Goal: Task Accomplishment & Management: Manage account settings

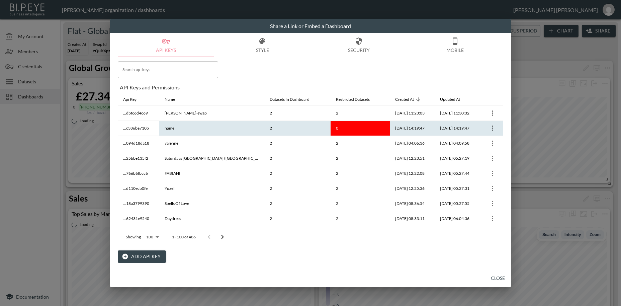
click at [491, 131] on icon "more" at bounding box center [492, 128] width 8 height 8
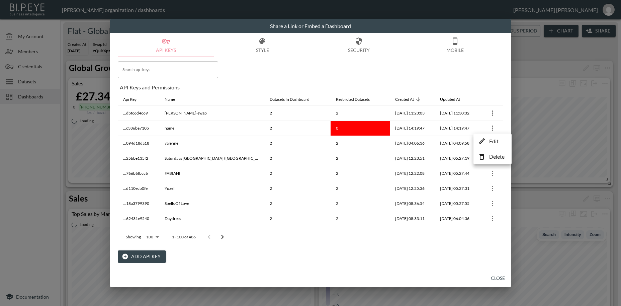
click at [493, 141] on p "Edit" at bounding box center [493, 141] width 9 height 8
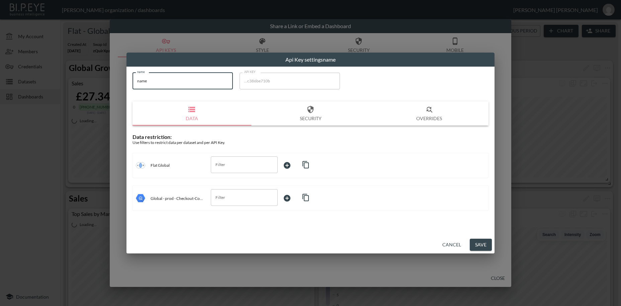
drag, startPoint x: 139, startPoint y: 79, endPoint x: 178, endPoint y: 110, distance: 49.5
click at [132, 79] on input "name" at bounding box center [182, 81] width 100 height 17
paste input "[PERSON_NAME]"
type input "[PERSON_NAME]"
click at [164, 83] on input "[PERSON_NAME]" at bounding box center [182, 81] width 100 height 17
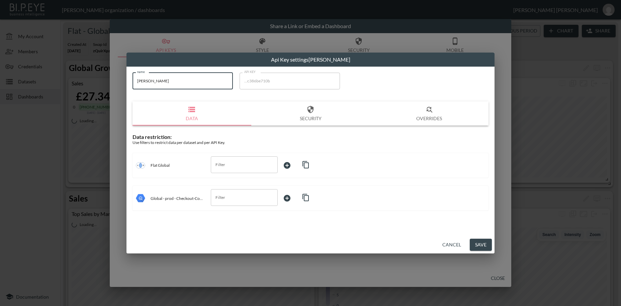
click at [450, 244] on button "Cancel" at bounding box center [451, 244] width 24 height 12
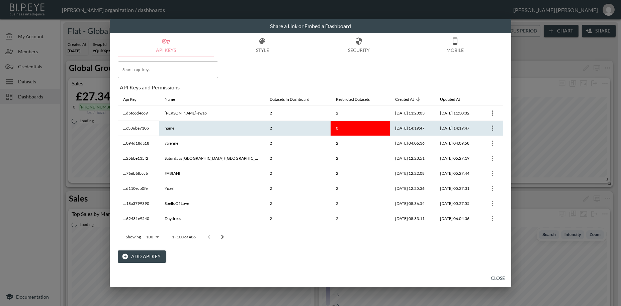
click at [491, 129] on icon "more" at bounding box center [492, 128] width 8 height 8
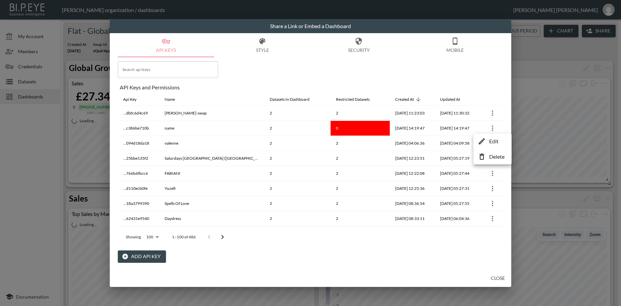
click at [498, 159] on p "Delete" at bounding box center [496, 156] width 15 height 8
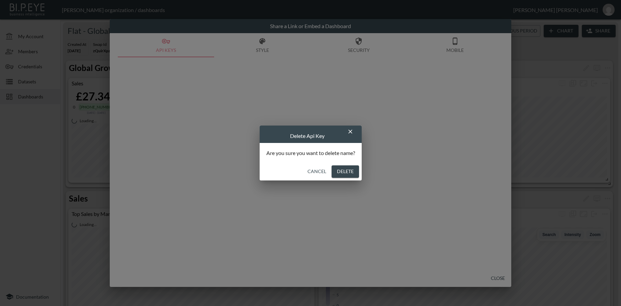
click at [350, 171] on button "Delete" at bounding box center [344, 171] width 27 height 12
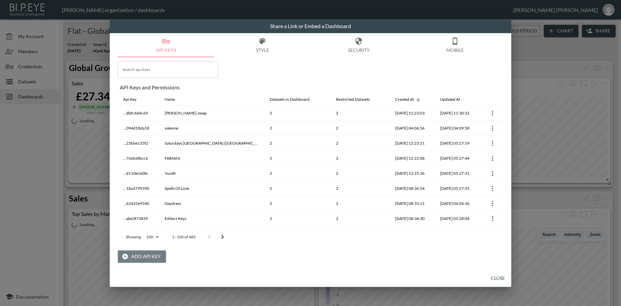
click at [141, 256] on button "Add API Key" at bounding box center [142, 256] width 48 height 12
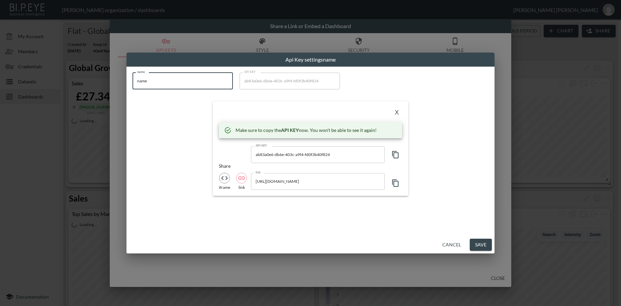
drag, startPoint x: 148, startPoint y: 80, endPoint x: 128, endPoint y: 79, distance: 20.8
click at [132, 79] on input "name" at bounding box center [182, 81] width 100 height 17
paste input "[PERSON_NAME]"
type input "[PERSON_NAME]"
click at [395, 153] on icon "button" at bounding box center [395, 154] width 8 height 8
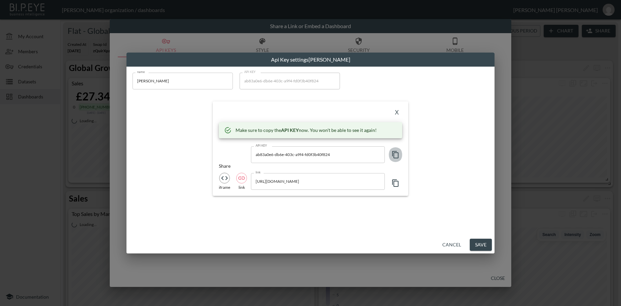
click at [395, 153] on icon "button" at bounding box center [395, 154] width 8 height 8
click at [396, 153] on icon "button" at bounding box center [395, 154] width 8 height 8
drag, startPoint x: 336, startPoint y: 154, endPoint x: 244, endPoint y: 155, distance: 91.6
click at [251, 155] on input "ab83a0e6-db6e-403c-a9f4-fd0f3b40f824" at bounding box center [318, 154] width 134 height 17
click at [397, 113] on button "X" at bounding box center [396, 112] width 11 height 11
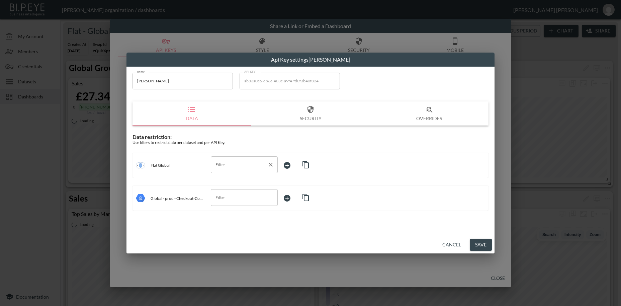
click at [235, 165] on input "Filter" at bounding box center [239, 164] width 51 height 11
click at [240, 182] on span "swapId" at bounding box center [244, 181] width 56 height 6
type input "swapId"
click at [220, 180] on div "Data restriction: Use filters to restrict data per dataset and per API Key. Fla…" at bounding box center [310, 171] width 356 height 77
click at [290, 164] on body "BI.P.EYE, Interactive Analytics Dashboards - app [PERSON_NAME] organization / d…" at bounding box center [310, 153] width 621 height 306
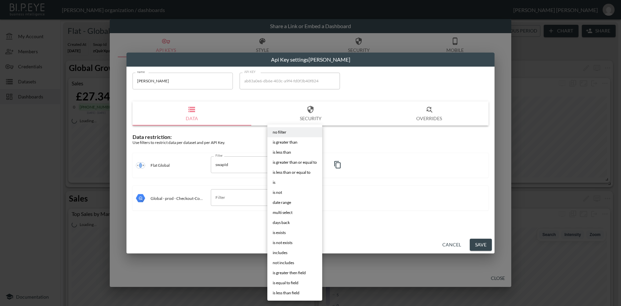
click at [276, 183] on li "is" at bounding box center [294, 182] width 55 height 10
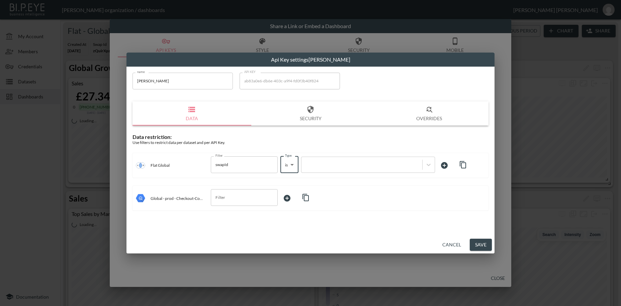
type input "is"
click at [316, 164] on div at bounding box center [362, 164] width 114 height 6
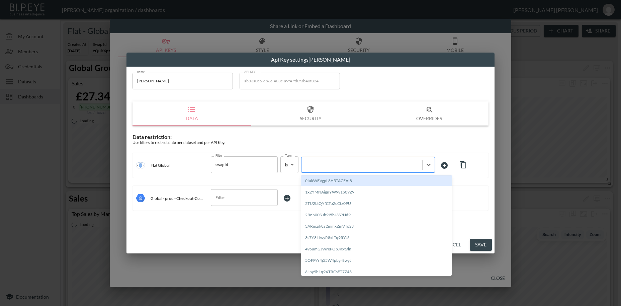
paste input "W2EnKV0vf2ggNXCQLUWp"
type input "W2EnKV0vf2ggNXCQLUWp"
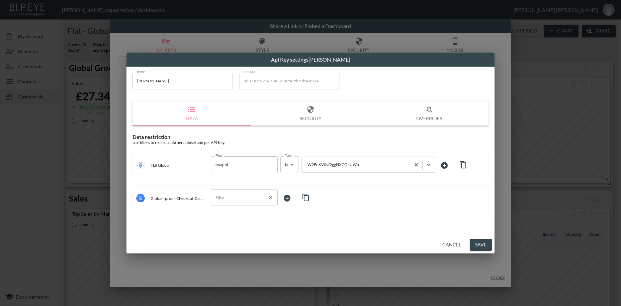
click at [229, 202] on input "Filter" at bounding box center [239, 197] width 51 height 11
click at [228, 214] on span "storeId" at bounding box center [244, 213] width 56 height 6
type input "storeId"
click at [288, 197] on body "BI.P.EYE, Interactive Analytics Dashboards - app [PERSON_NAME] organization / d…" at bounding box center [310, 153] width 621 height 306
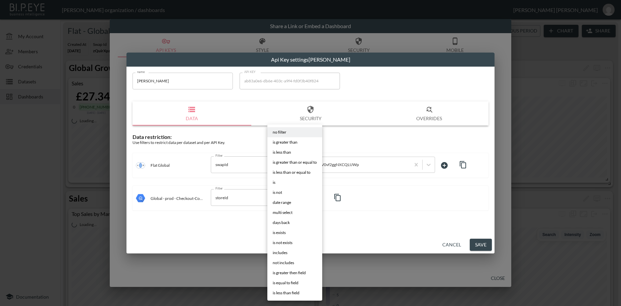
click at [278, 182] on li "is" at bounding box center [294, 182] width 55 height 10
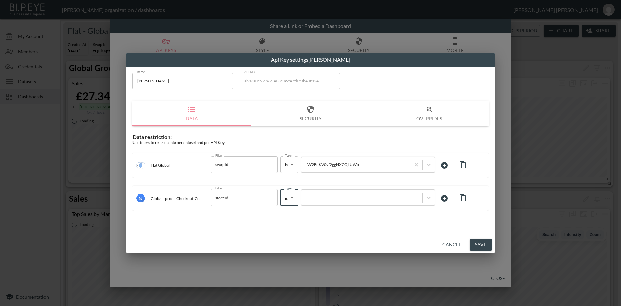
type input "is"
click at [314, 199] on div at bounding box center [362, 197] width 114 height 6
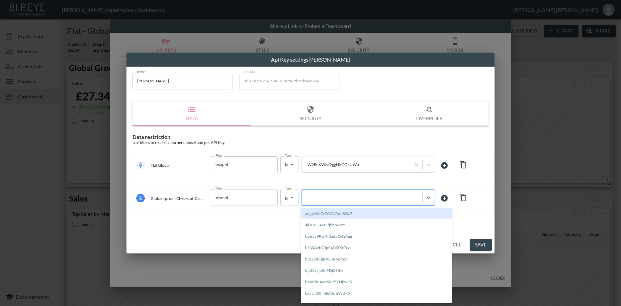
paste input "W2EnKV0vf2ggNXCQLUWp"
type input "W2EnKV0vf2ggNXCQLUWp"
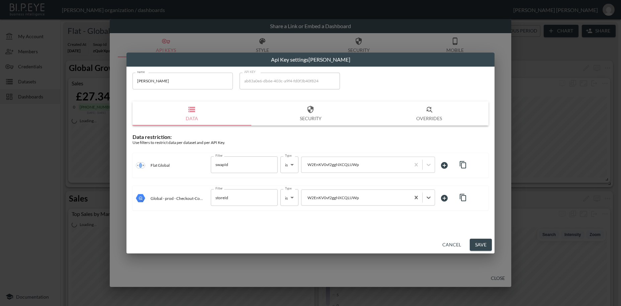
click at [478, 244] on button "Save" at bounding box center [481, 244] width 22 height 12
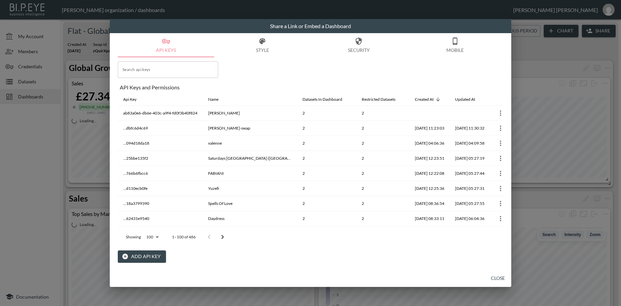
click at [145, 257] on button "Add API Key" at bounding box center [142, 256] width 48 height 12
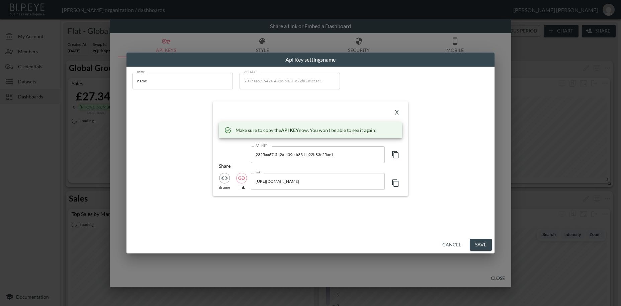
click at [143, 79] on input "name" at bounding box center [182, 81] width 100 height 17
paste input "Neighbour"
type input "Neighbour"
click at [395, 156] on icon "button" at bounding box center [395, 154] width 8 height 8
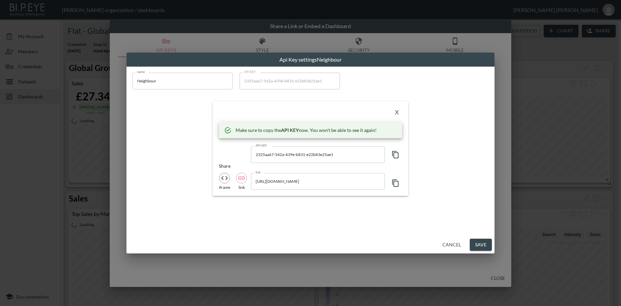
click at [395, 156] on icon "button" at bounding box center [395, 154] width 8 height 8
click at [398, 112] on button "X" at bounding box center [396, 112] width 11 height 11
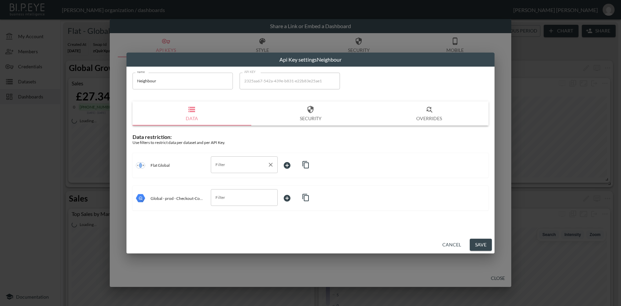
click at [215, 163] on input "Filter" at bounding box center [239, 164] width 51 height 11
click at [222, 181] on span "swapId" at bounding box center [244, 181] width 56 height 6
type input "swapId"
click at [294, 166] on body "BI.P.EYE, Interactive Analytics Dashboards - app [PERSON_NAME] organization / d…" at bounding box center [310, 153] width 621 height 306
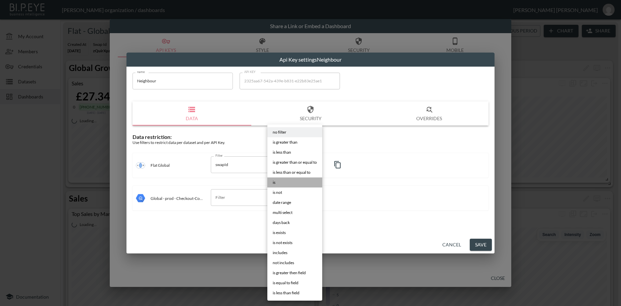
click at [281, 183] on li "is" at bounding box center [294, 182] width 55 height 10
type input "is"
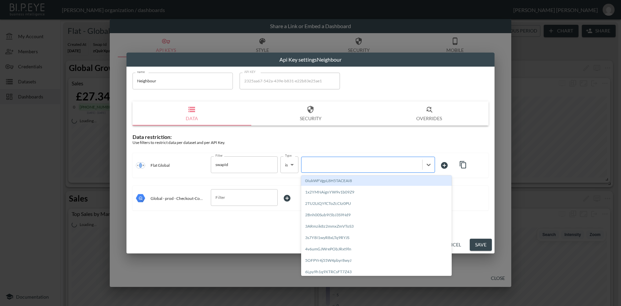
click at [332, 163] on div at bounding box center [362, 164] width 114 height 6
paste input "83FJXdKq8oufN0QGtZNS"
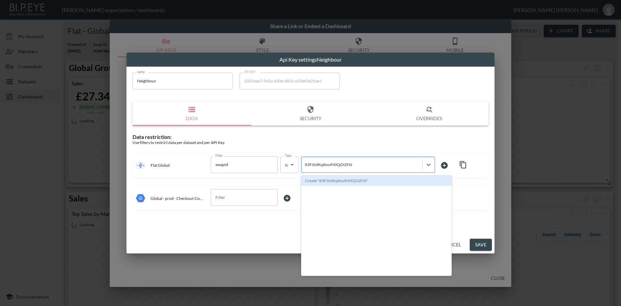
type input "83FJXdKq8oufN0QGtZNS"
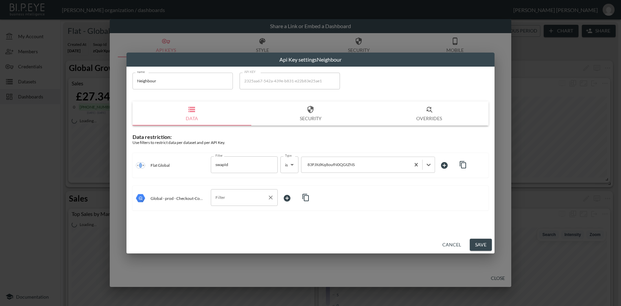
click at [223, 199] on input "Filter" at bounding box center [239, 197] width 51 height 11
click at [223, 223] on span "storeId" at bounding box center [244, 223] width 56 height 6
type input "storeId"
click at [286, 194] on body "BI.P.EYE, Interactive Analytics Dashboards - app [PERSON_NAME] organization / d…" at bounding box center [310, 153] width 621 height 306
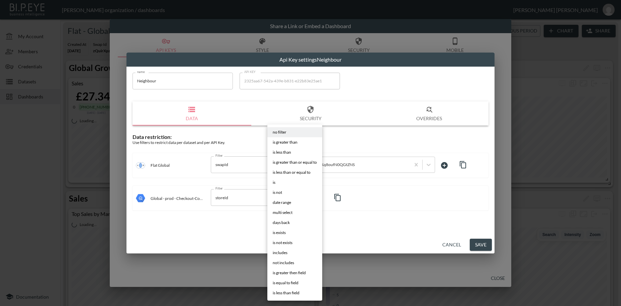
click at [276, 184] on li "is" at bounding box center [294, 182] width 55 height 10
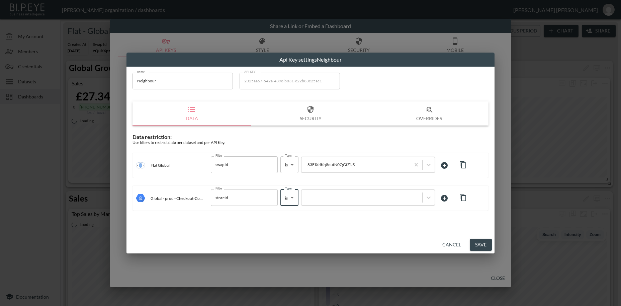
type input "is"
click at [324, 197] on div at bounding box center [362, 197] width 114 height 6
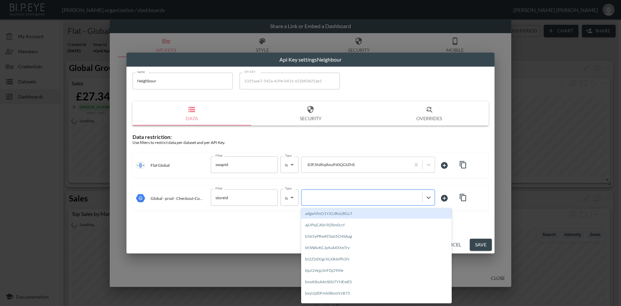
paste input "83FJXdKq8oufN0QGtZNS"
type input "83FJXdKq8oufN0QGtZNS"
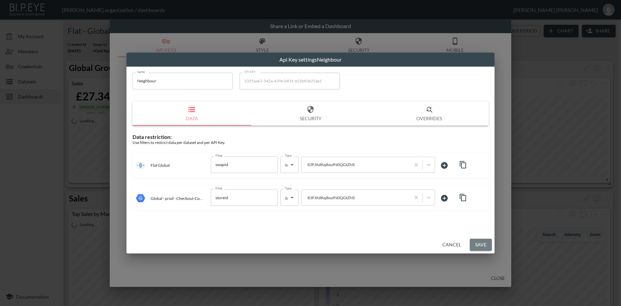
click at [477, 244] on button "Save" at bounding box center [481, 244] width 22 height 12
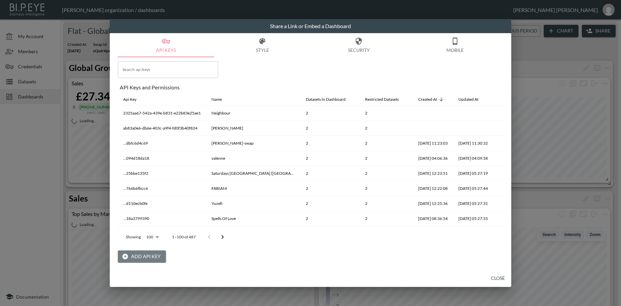
click at [147, 257] on button "Add API Key" at bounding box center [142, 256] width 48 height 12
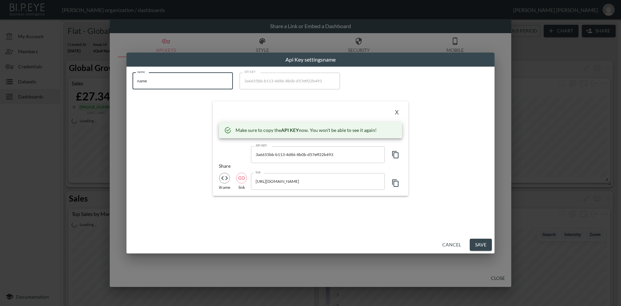
drag, startPoint x: 160, startPoint y: 79, endPoint x: 102, endPoint y: 74, distance: 57.7
click at [132, 74] on input "name" at bounding box center [182, 81] width 100 height 17
paste input "Kai Collectiv"
type input "Kai Collective"
click at [396, 154] on icon "button" at bounding box center [395, 154] width 8 height 8
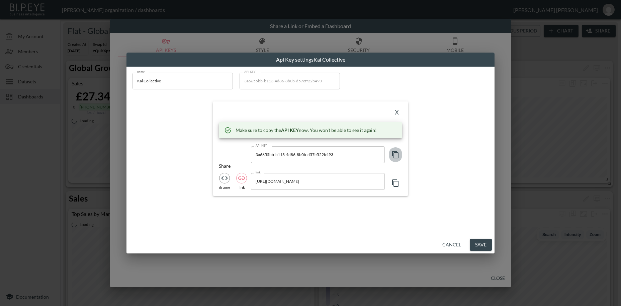
click at [396, 154] on icon "button" at bounding box center [395, 154] width 8 height 8
click at [397, 111] on button "X" at bounding box center [396, 112] width 11 height 11
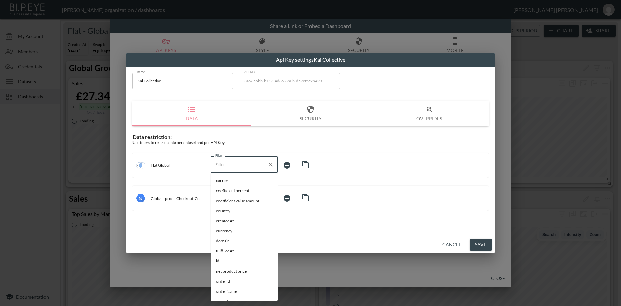
click at [226, 167] on input "Filter" at bounding box center [239, 164] width 51 height 11
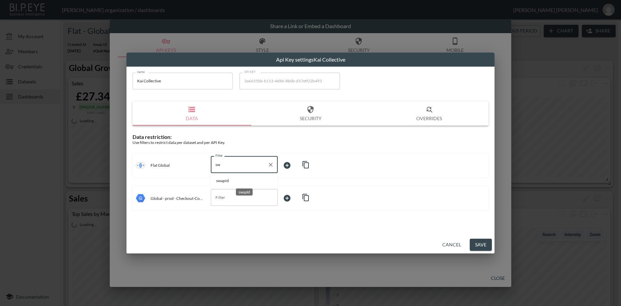
click at [229, 181] on span "swapId" at bounding box center [244, 181] width 56 height 6
type input "swapId"
click at [294, 161] on body "BI.P.EYE, Interactive Analytics Dashboards - app [PERSON_NAME] organization / d…" at bounding box center [310, 153] width 621 height 306
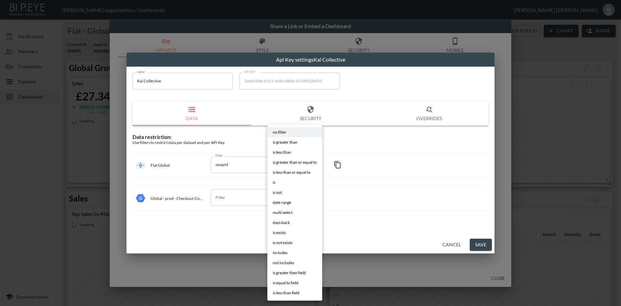
click at [285, 185] on li "is" at bounding box center [294, 182] width 55 height 10
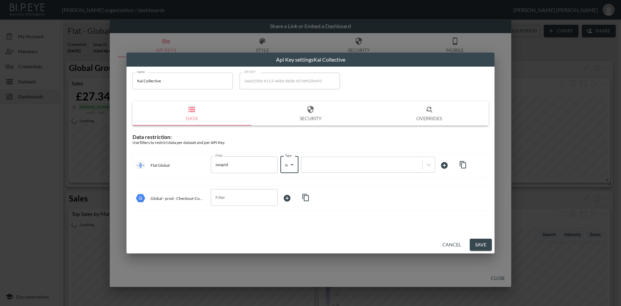
type input "is"
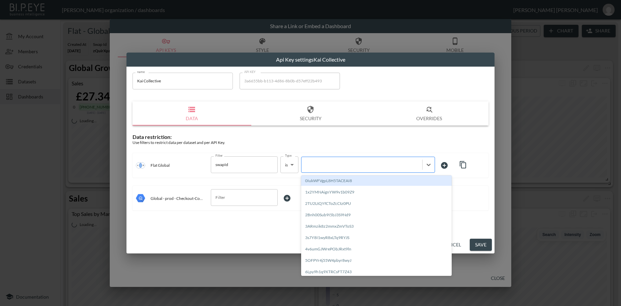
click at [324, 165] on div at bounding box center [362, 164] width 114 height 6
paste input "vVJwpAvkyvoEmHhvjNXK"
type input "vVJwpAvkyvoEmHhvjNXK"
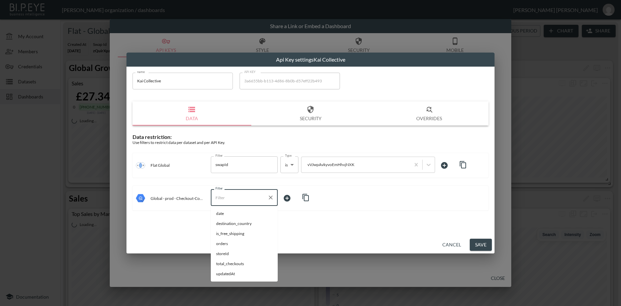
click at [233, 200] on input "Filter" at bounding box center [239, 197] width 51 height 11
click at [219, 254] on span "storeId" at bounding box center [244, 253] width 56 height 6
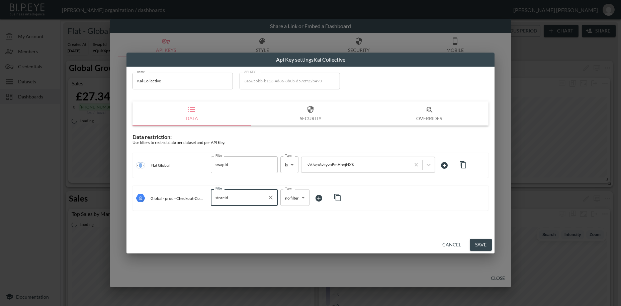
type input "storeId"
click at [286, 197] on body "BI.P.EYE, Interactive Analytics Dashboards - app [PERSON_NAME] organization / d…" at bounding box center [310, 153] width 621 height 306
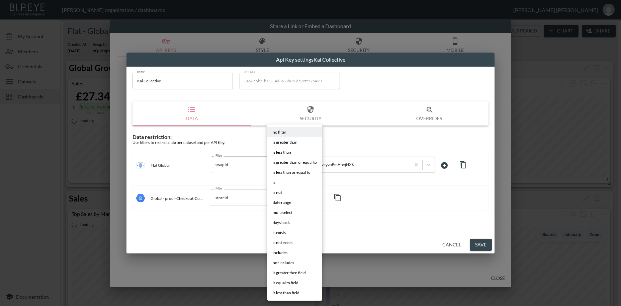
click at [279, 183] on li "is" at bounding box center [294, 182] width 55 height 10
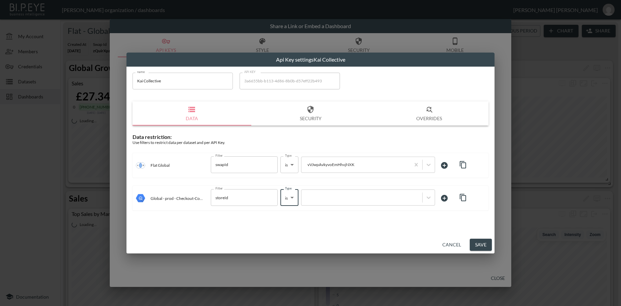
type input "is"
click at [324, 197] on div at bounding box center [362, 197] width 114 height 6
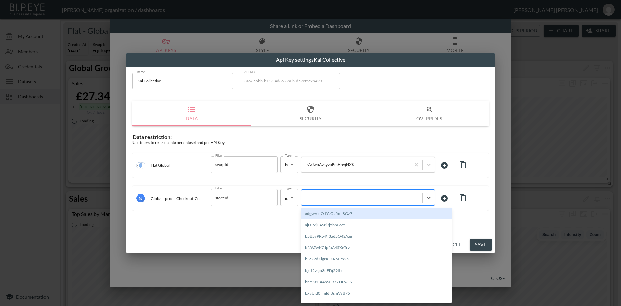
paste input "vVJwpAvkyvoEmHhvjNXK"
type input "vVJwpAvkyvoEmHhvjNXK"
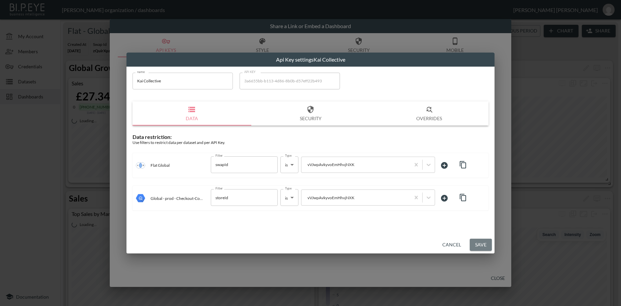
click at [479, 244] on button "Save" at bounding box center [481, 244] width 22 height 12
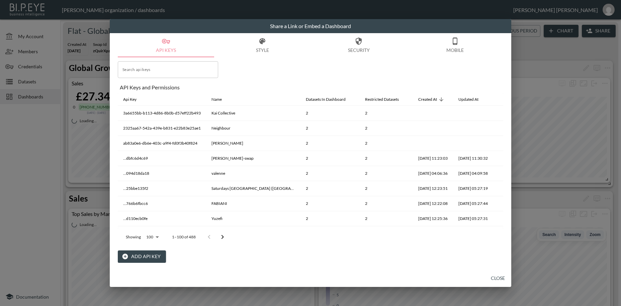
click at [155, 258] on button "Add API Key" at bounding box center [142, 256] width 48 height 12
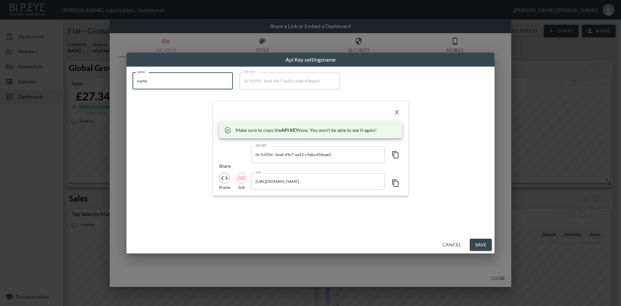
drag, startPoint x: 152, startPoint y: 82, endPoint x: 130, endPoint y: 78, distance: 22.4
click at [132, 78] on input "name" at bounding box center [182, 81] width 100 height 17
paste input "[PERSON_NAME]"
type input "[PERSON_NAME]"
click at [396, 154] on icon "button" at bounding box center [395, 154] width 8 height 8
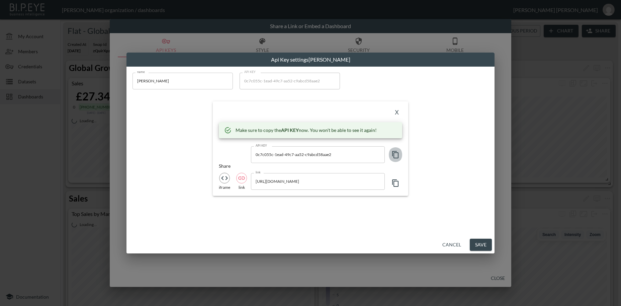
click at [396, 154] on icon "button" at bounding box center [395, 154] width 8 height 8
click at [398, 111] on button "X" at bounding box center [396, 112] width 11 height 11
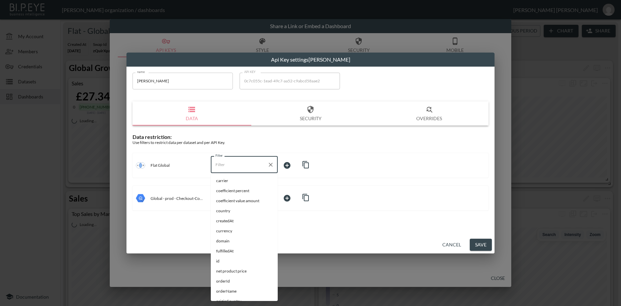
click at [222, 165] on input "Filter" at bounding box center [239, 164] width 51 height 11
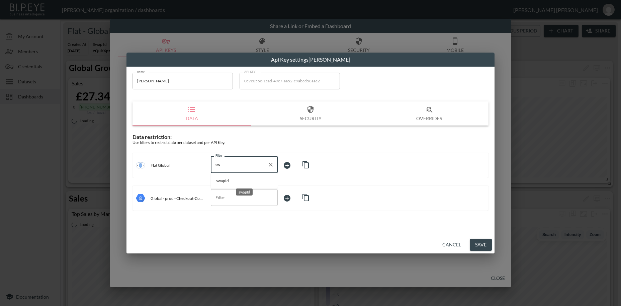
click at [225, 181] on span "swapId" at bounding box center [244, 181] width 56 height 6
type input "swapId"
click at [295, 165] on body "BI.P.EYE, Interactive Analytics Dashboards - app [PERSON_NAME] organization / d…" at bounding box center [310, 153] width 621 height 306
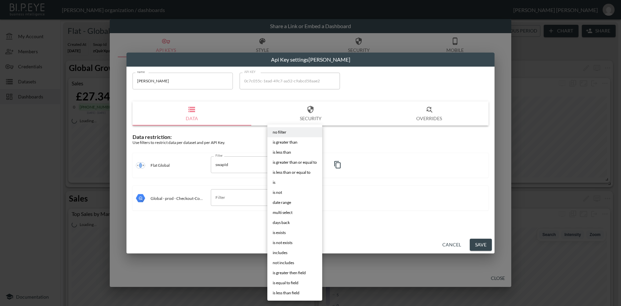
click at [277, 184] on li "is" at bounding box center [294, 182] width 55 height 10
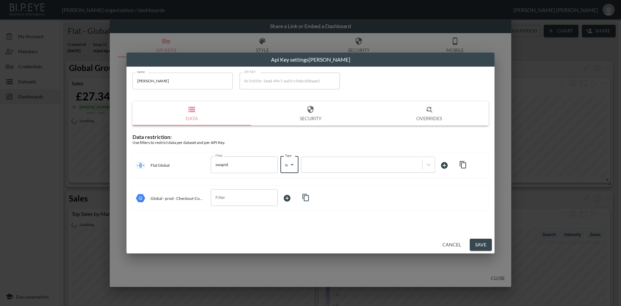
type input "is"
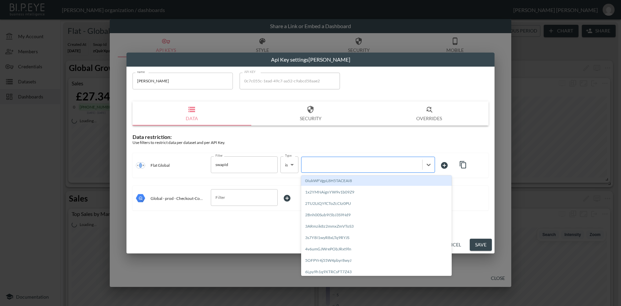
click at [333, 165] on div at bounding box center [362, 164] width 114 height 6
paste input "zEY7clldZiAccmqyI2HN"
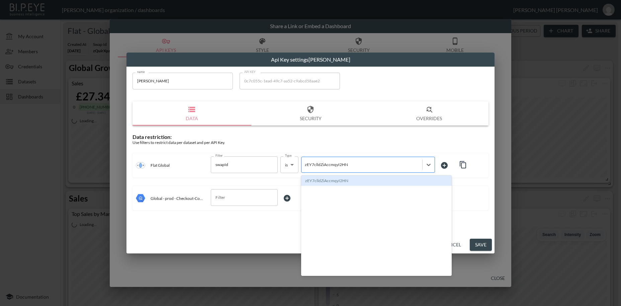
type input "zEY7clldZiAccmqyI2HN"
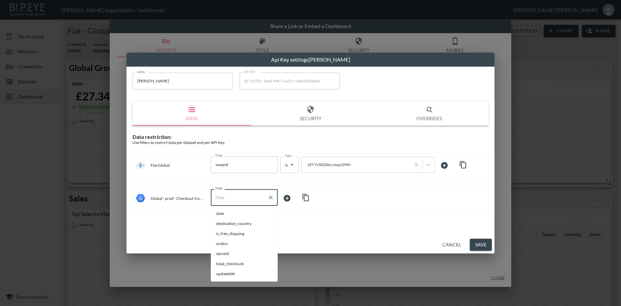
click at [240, 200] on input "Filter" at bounding box center [239, 197] width 51 height 11
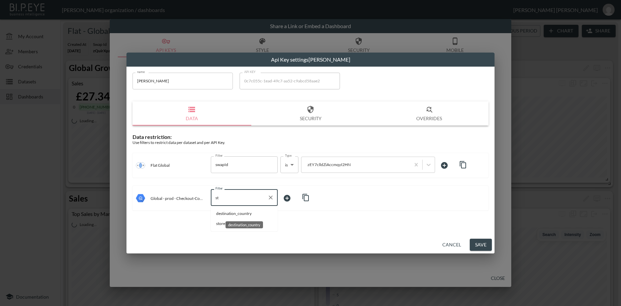
click at [231, 222] on div "destination_country" at bounding box center [243, 224] width 37 height 7
type input "destination_country"
click at [291, 198] on body "BI.P.EYE, Interactive Analytics Dashboards - app [PERSON_NAME] organization / d…" at bounding box center [310, 153] width 621 height 306
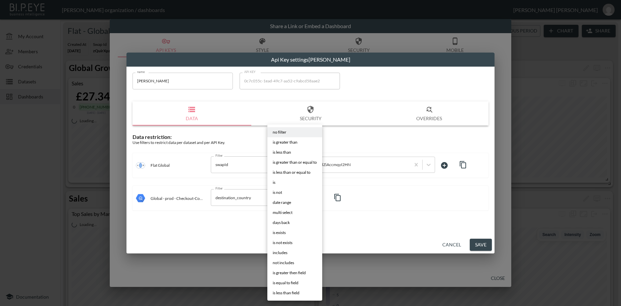
click at [281, 182] on li "is" at bounding box center [294, 182] width 55 height 10
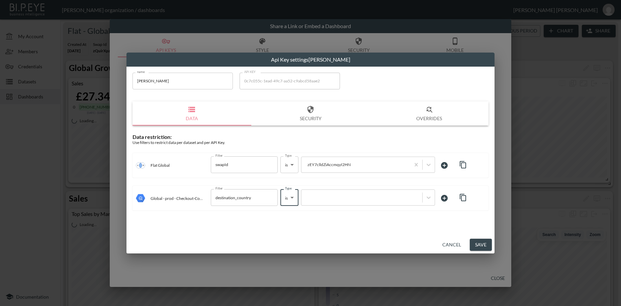
type input "is"
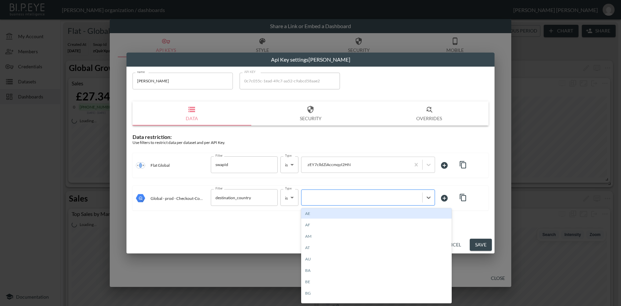
click at [315, 198] on div at bounding box center [362, 197] width 114 height 6
paste input "zEY7clldZiAccmqyI2HN"
type input "zEY7clldZiAccmqyI2HN"
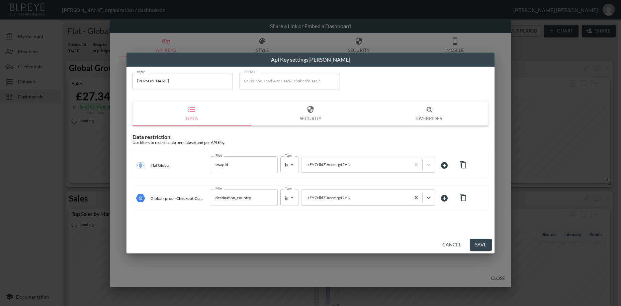
click at [484, 245] on button "Save" at bounding box center [481, 244] width 22 height 12
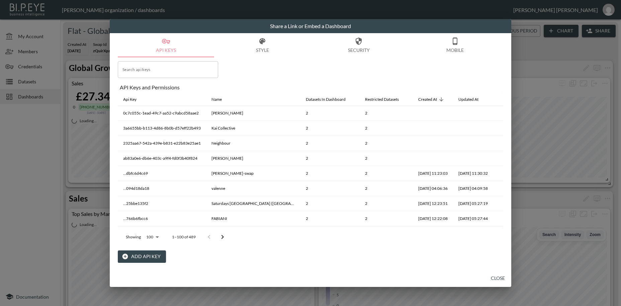
click at [146, 255] on button "Add API Key" at bounding box center [142, 256] width 48 height 12
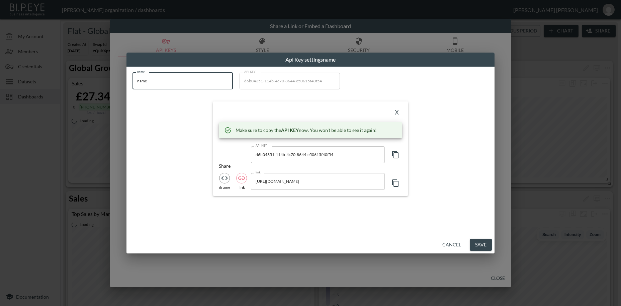
drag, startPoint x: 158, startPoint y: 80, endPoint x: 113, endPoint y: 78, distance: 44.5
click at [132, 78] on input "name" at bounding box center [182, 81] width 100 height 17
paste input "ROKSANDA"
type input "ROKSANDA"
click at [395, 157] on icon "button" at bounding box center [395, 154] width 8 height 8
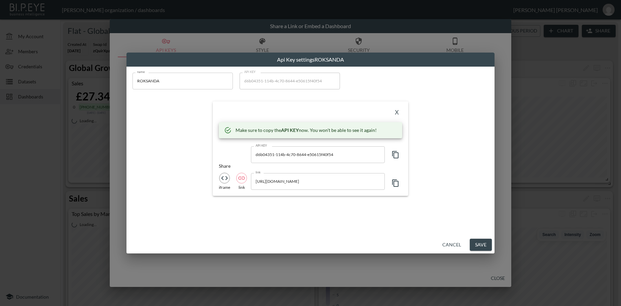
click at [395, 157] on icon "button" at bounding box center [395, 154] width 8 height 8
click at [396, 113] on button "X" at bounding box center [396, 112] width 11 height 11
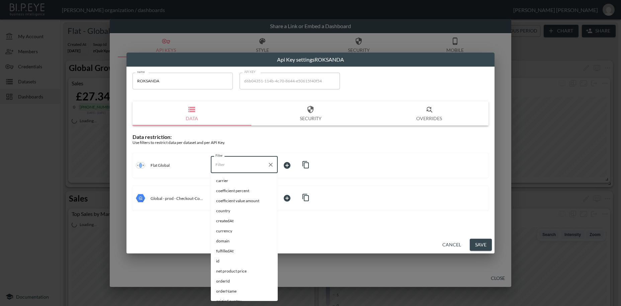
click at [221, 162] on input "Filter" at bounding box center [239, 164] width 51 height 11
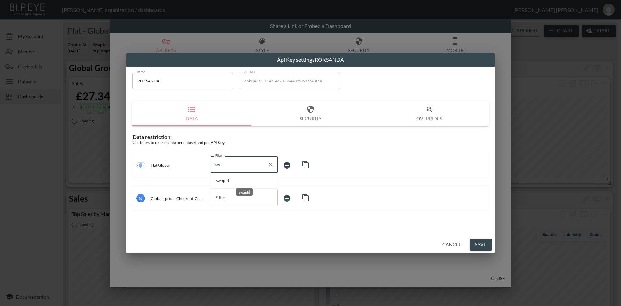
click at [227, 181] on span "swapId" at bounding box center [244, 181] width 56 height 6
type input "swapId"
click at [292, 164] on body "BI.P.EYE, Interactive Analytics Dashboards - app [PERSON_NAME] organization / d…" at bounding box center [310, 153] width 621 height 306
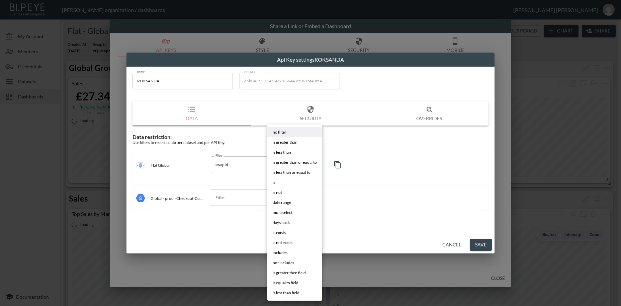
click at [280, 181] on li "is" at bounding box center [294, 182] width 55 height 10
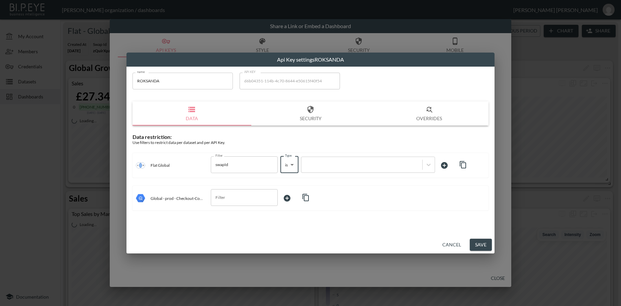
type input "is"
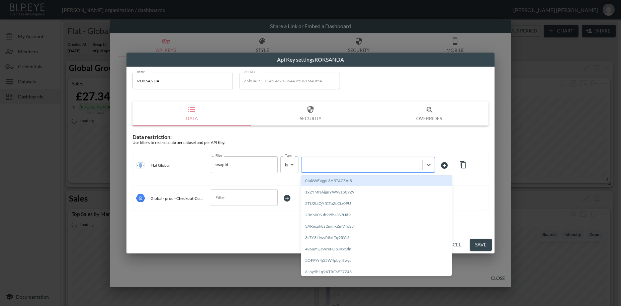
click at [334, 164] on div at bounding box center [362, 164] width 114 height 6
paste input "HuYu2TfIqukZXQsStmCh"
type input "HuYu2TfIqukZXQsStmCh"
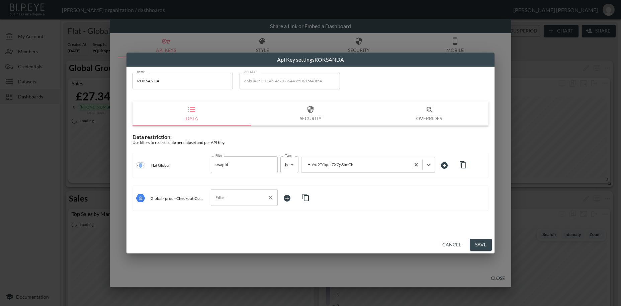
click at [232, 201] on input "Filter" at bounding box center [239, 197] width 51 height 11
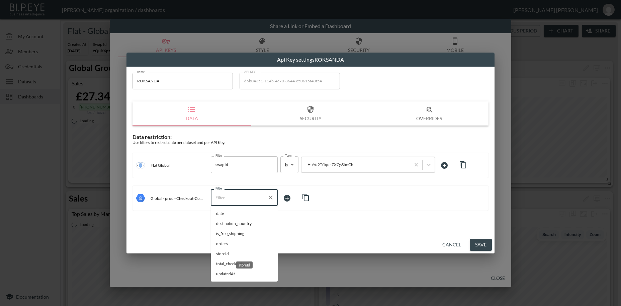
click at [224, 255] on span "storeId" at bounding box center [244, 253] width 56 height 6
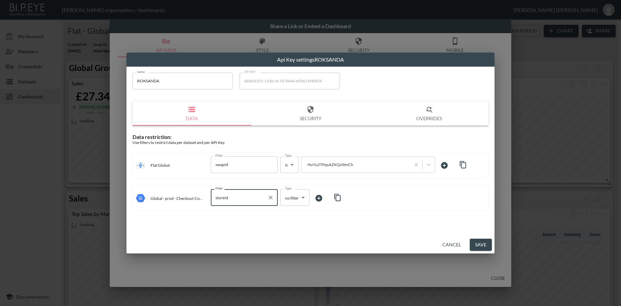
type input "storeId"
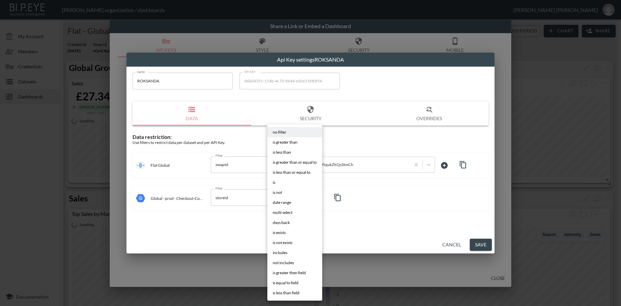
click at [287, 200] on body "BI.P.EYE, Interactive Analytics Dashboards - app [PERSON_NAME] organization / d…" at bounding box center [310, 153] width 621 height 306
click at [278, 183] on li "is" at bounding box center [294, 182] width 55 height 10
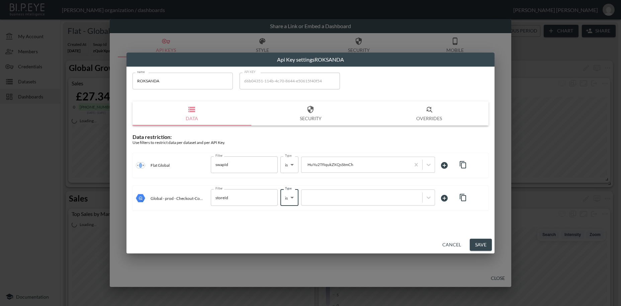
type input "is"
click at [321, 198] on div at bounding box center [362, 197] width 114 height 6
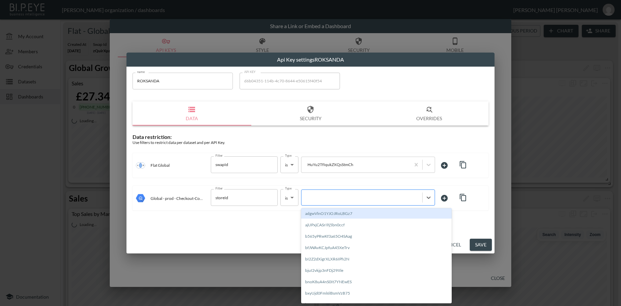
paste input "HuYu2TfIqukZXQsStmCh"
type input "HuYu2TfIqukZXQsStmCh"
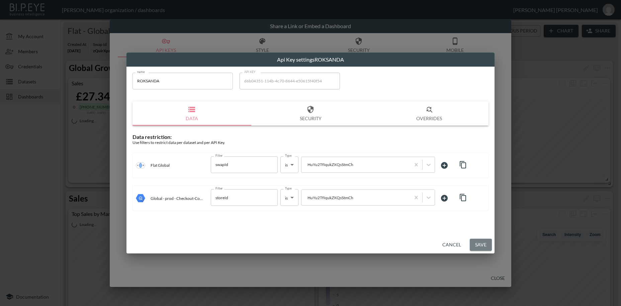
click at [482, 245] on button "Save" at bounding box center [481, 244] width 22 height 12
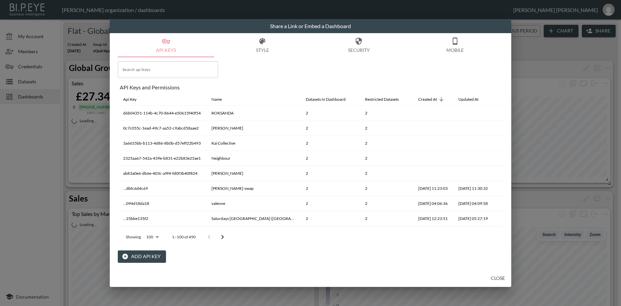
click at [151, 256] on button "Add API Key" at bounding box center [142, 256] width 48 height 12
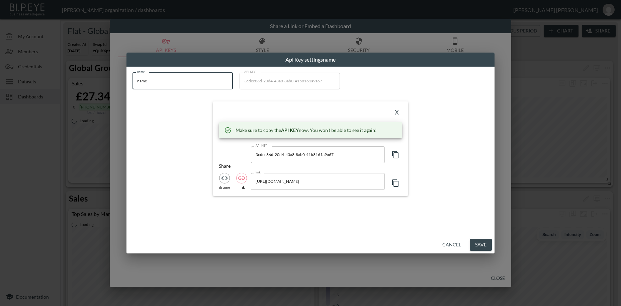
drag, startPoint x: 155, startPoint y: 78, endPoint x: 124, endPoint y: 77, distance: 31.1
click at [132, 77] on input "name" at bounding box center [182, 81] width 100 height 17
paste input "Dermatology M Stor"
type input "Dermatology M Store"
click at [397, 157] on icon "button" at bounding box center [395, 154] width 8 height 8
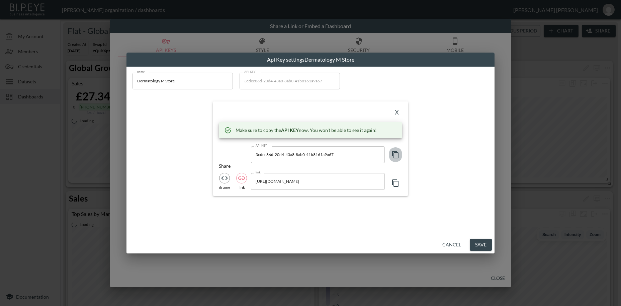
click at [397, 157] on icon "button" at bounding box center [395, 154] width 8 height 8
click at [399, 112] on button "X" at bounding box center [396, 112] width 11 height 11
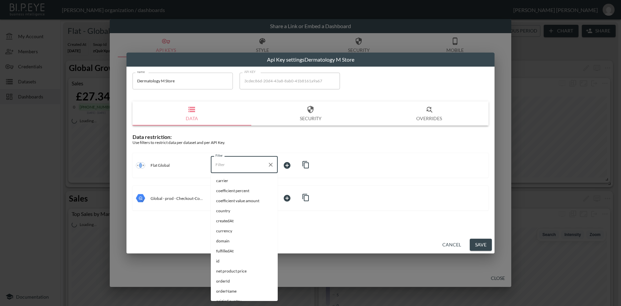
click at [236, 166] on input "Filter" at bounding box center [239, 164] width 51 height 11
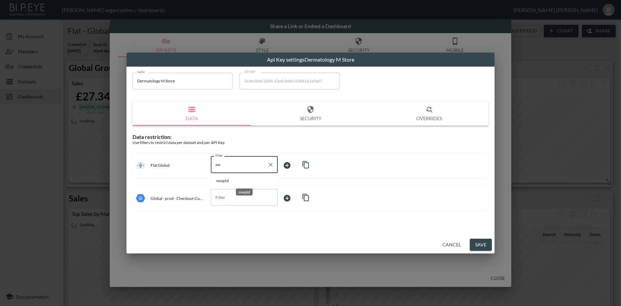
click at [233, 180] on span "swapId" at bounding box center [244, 181] width 56 height 6
type input "swapId"
click at [285, 165] on body "BI.P.EYE, Interactive Analytics Dashboards - app [PERSON_NAME] organization / d…" at bounding box center [310, 153] width 621 height 306
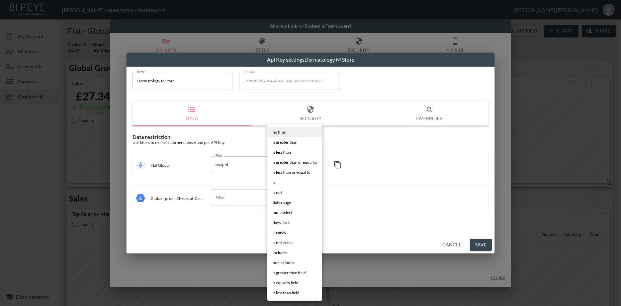
click at [274, 183] on span "is" at bounding box center [274, 182] width 3 height 6
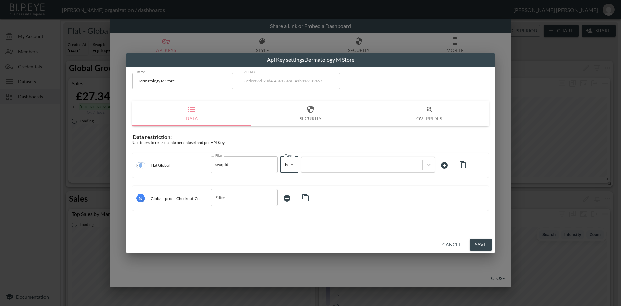
type input "is"
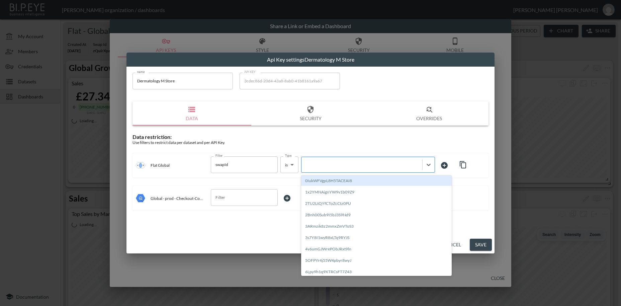
click at [313, 165] on div at bounding box center [362, 164] width 114 height 6
paste input "2vaZL7sGUw4apnXEOyoj"
type input "2vaZL7sGUw4apnXEOyoj"
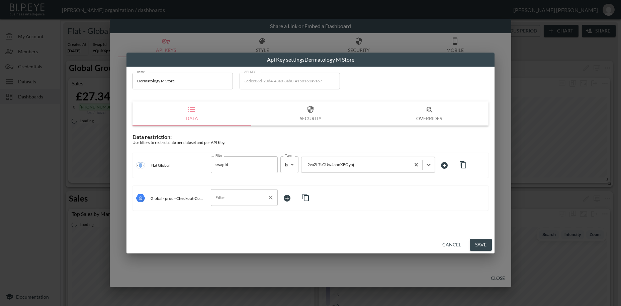
click at [232, 197] on input "Filter" at bounding box center [239, 197] width 51 height 11
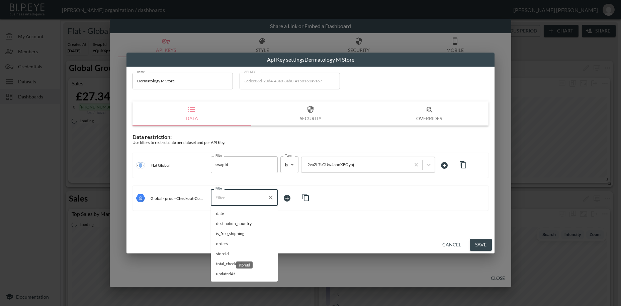
click at [225, 252] on span "storeId" at bounding box center [244, 253] width 56 height 6
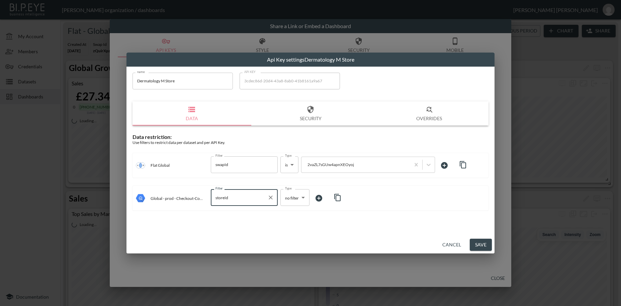
type input "storeId"
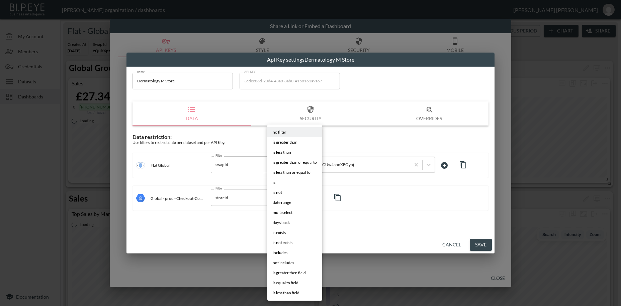
click at [289, 197] on body "BI.P.EYE, Interactive Analytics Dashboards - app [PERSON_NAME] organization / d…" at bounding box center [310, 153] width 621 height 306
click at [280, 183] on li "is" at bounding box center [294, 182] width 55 height 10
type input "is"
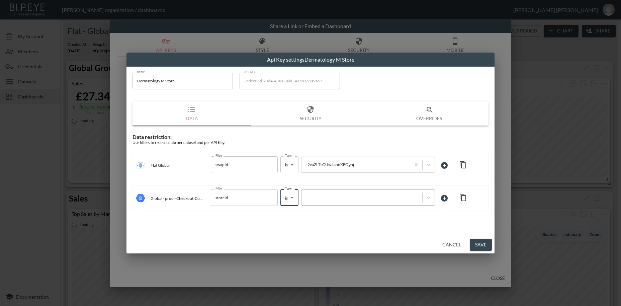
click at [319, 200] on div at bounding box center [362, 197] width 114 height 6
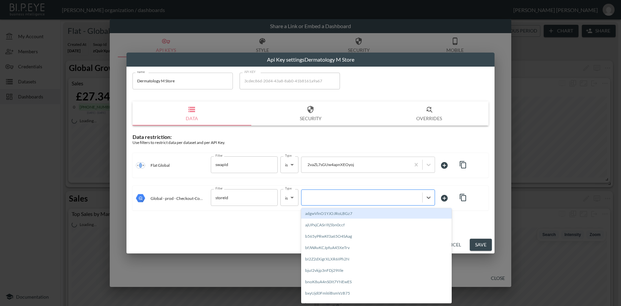
paste input "2vaZL7sGUw4apnXEOyoj"
type input "2vaZL7sGUw4apnXEOyoj"
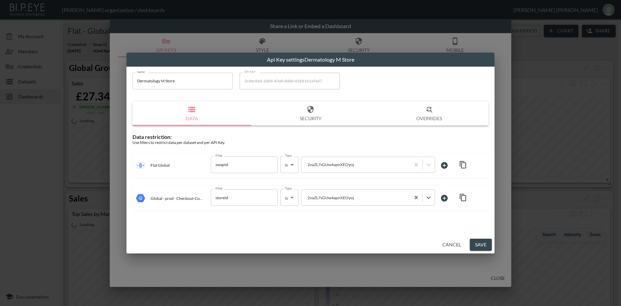
click at [482, 245] on button "Save" at bounding box center [481, 244] width 22 height 12
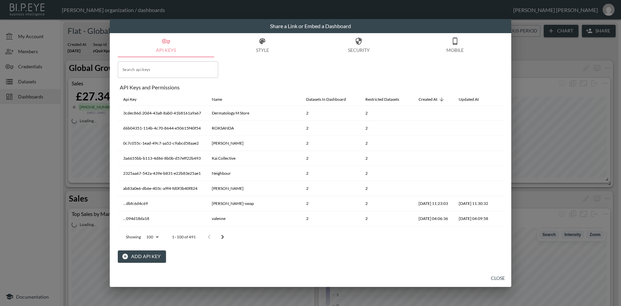
click at [144, 255] on button "Add API Key" at bounding box center [142, 256] width 48 height 12
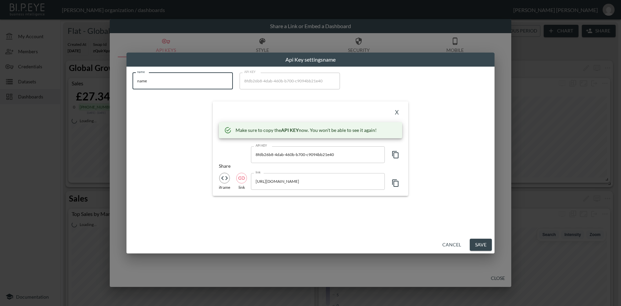
drag, startPoint x: 154, startPoint y: 85, endPoint x: 128, endPoint y: 80, distance: 26.2
click at [132, 80] on input "name" at bounding box center [182, 81] width 100 height 17
paste input "Futsol"
type input "Futsol"
click at [396, 154] on icon "button" at bounding box center [395, 154] width 8 height 8
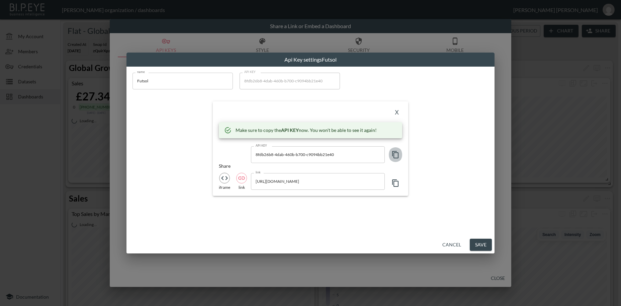
click at [396, 154] on icon "button" at bounding box center [395, 154] width 8 height 8
click at [396, 114] on button "X" at bounding box center [396, 112] width 11 height 11
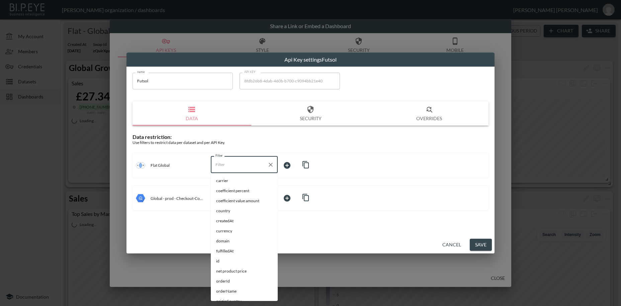
click at [224, 166] on input "Filter" at bounding box center [239, 164] width 51 height 11
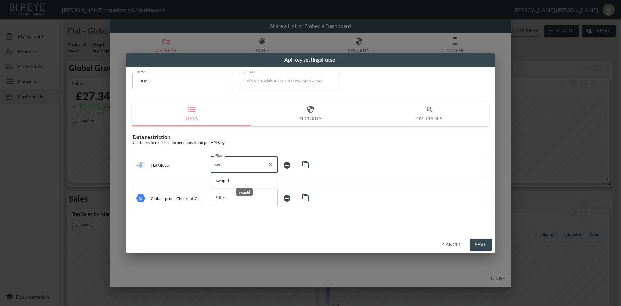
click at [232, 182] on span "swapId" at bounding box center [244, 181] width 56 height 6
type input "swapId"
click at [298, 164] on body "BI.P.EYE, Interactive Analytics Dashboards - app [PERSON_NAME] organization / d…" at bounding box center [310, 153] width 621 height 306
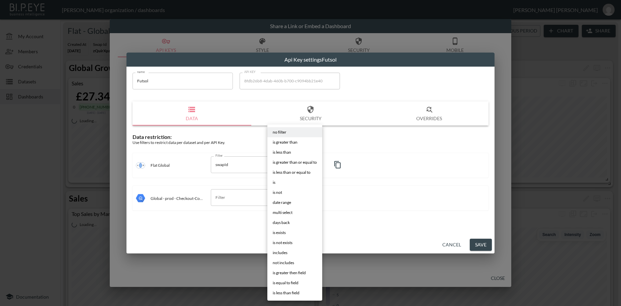
click at [281, 184] on li "is" at bounding box center [294, 182] width 55 height 10
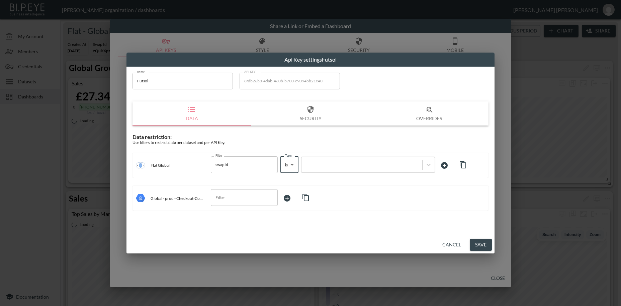
type input "is"
click at [326, 166] on div at bounding box center [362, 164] width 114 height 6
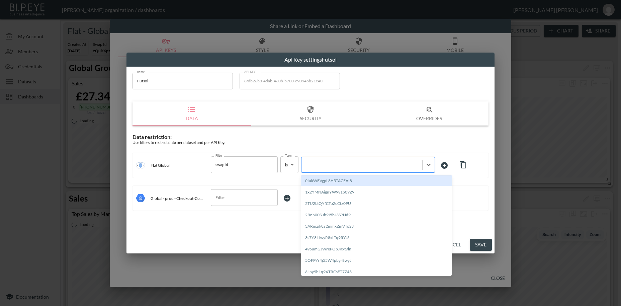
paste input "2MI1fkljmkY88jt970Xa"
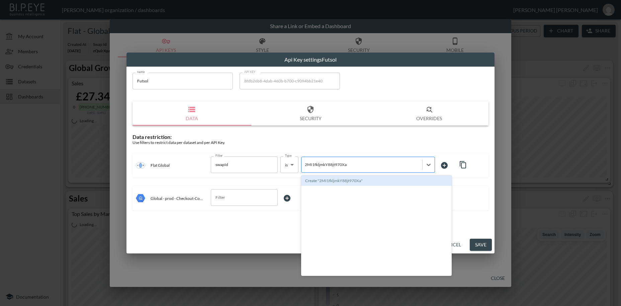
type input "2MI1fkljmkY88jt970Xa"
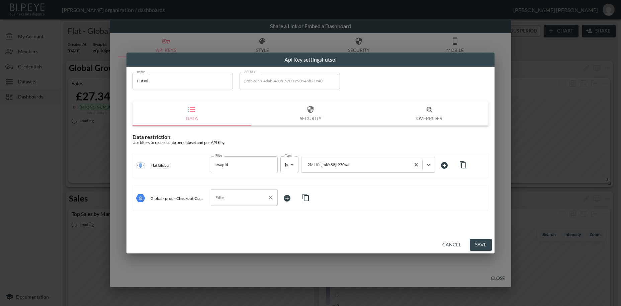
click at [227, 200] on input "Filter" at bounding box center [239, 197] width 51 height 11
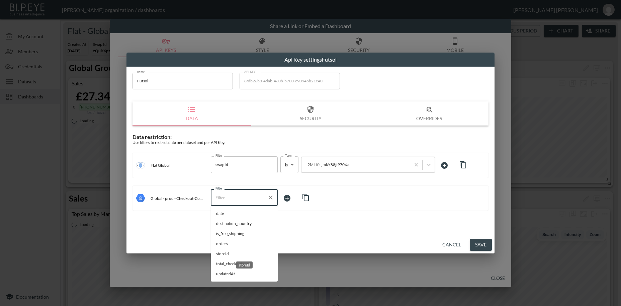
click at [227, 253] on span "storeId" at bounding box center [244, 253] width 56 height 6
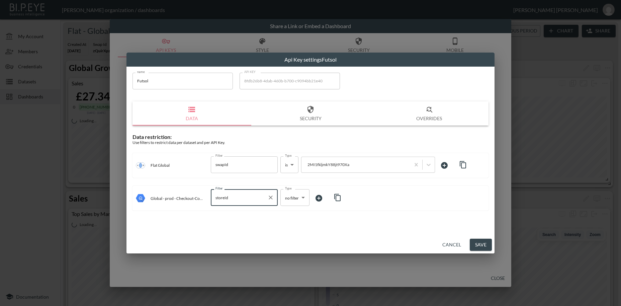
type input "storeId"
click at [287, 195] on body "BI.P.EYE, Interactive Analytics Dashboards - app [PERSON_NAME] organization / d…" at bounding box center [310, 153] width 621 height 306
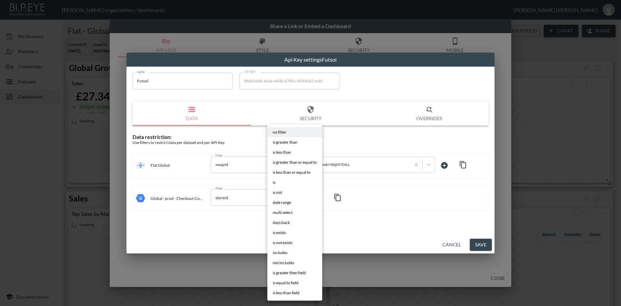
click at [279, 181] on li "is" at bounding box center [294, 182] width 55 height 10
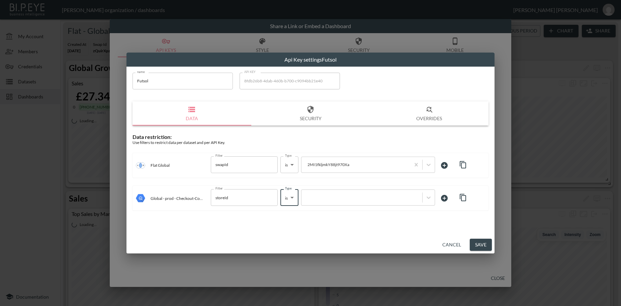
type input "is"
click at [315, 196] on div at bounding box center [362, 197] width 114 height 6
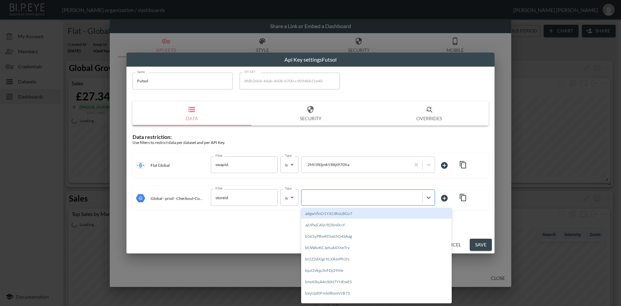
paste input "2MI1fkljmkY88jt970Xa"
type input "2MI1fkljmkY88jt970Xa"
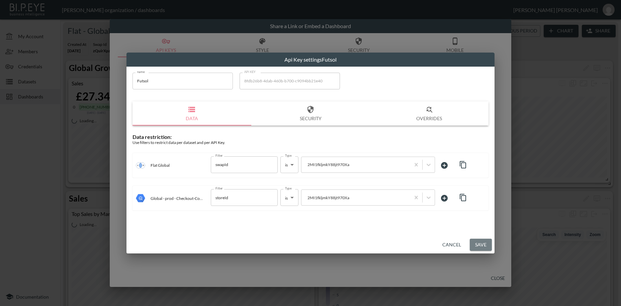
click at [480, 240] on button "Save" at bounding box center [481, 244] width 22 height 12
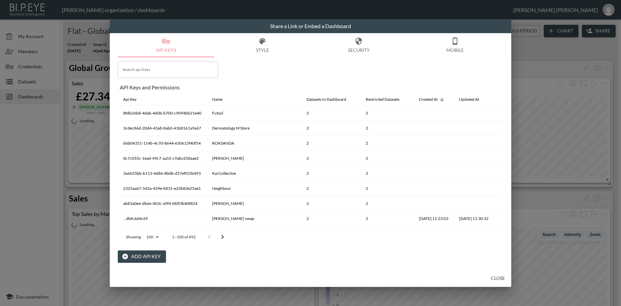
click at [152, 255] on button "Add API Key" at bounding box center [142, 256] width 48 height 12
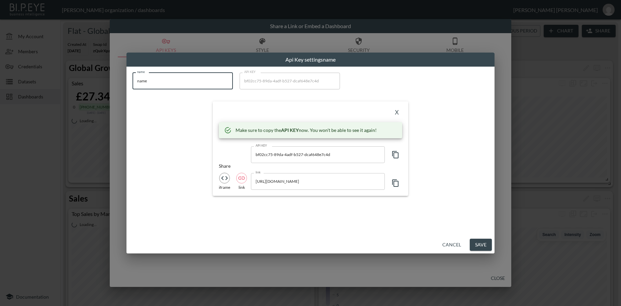
drag, startPoint x: 161, startPoint y: 82, endPoint x: 114, endPoint y: 75, distance: 48.1
click at [132, 75] on input "name" at bounding box center [182, 81] width 100 height 17
paste input "Kkooki"
type input "Kkookie"
click at [396, 154] on icon "button" at bounding box center [395, 154] width 8 height 8
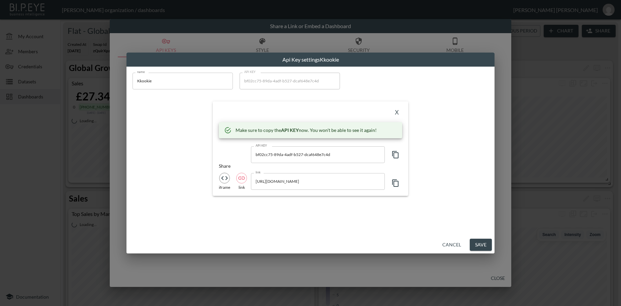
click at [398, 113] on button "X" at bounding box center [396, 112] width 11 height 11
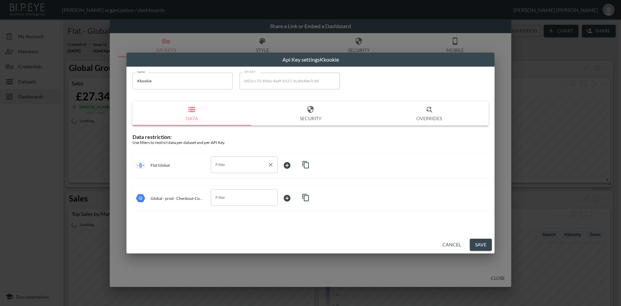
click at [220, 164] on input "Filter" at bounding box center [239, 164] width 51 height 11
click at [226, 179] on span "swapId" at bounding box center [244, 181] width 56 height 6
type input "swapId"
click at [291, 162] on body "BI.P.EYE, Interactive Analytics Dashboards - app [PERSON_NAME] organization / d…" at bounding box center [310, 153] width 621 height 306
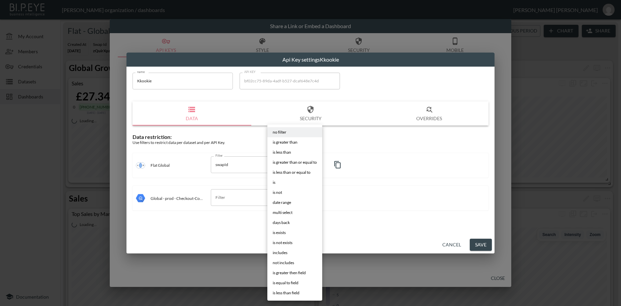
click at [273, 182] on span "is" at bounding box center [274, 182] width 3 height 6
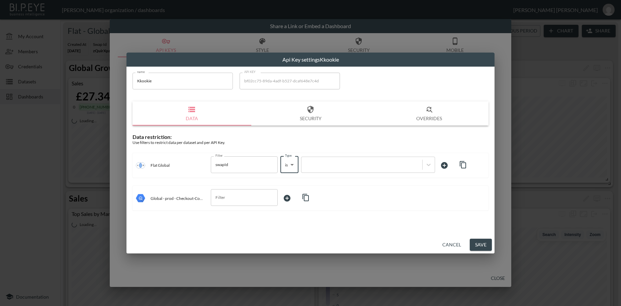
type input "is"
click at [325, 167] on div at bounding box center [362, 164] width 114 height 6
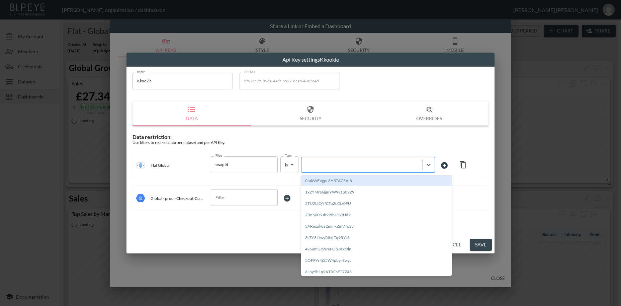
paste input "MsUckihyf9Dbx0uN6aY6"
type input "MsUckihyf9Dbx0uN6aY6"
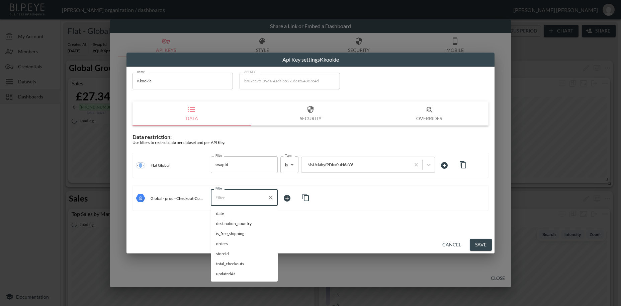
click at [224, 198] on input "Filter" at bounding box center [239, 197] width 51 height 11
click at [223, 255] on span "storeId" at bounding box center [244, 253] width 56 height 6
type input "storeId"
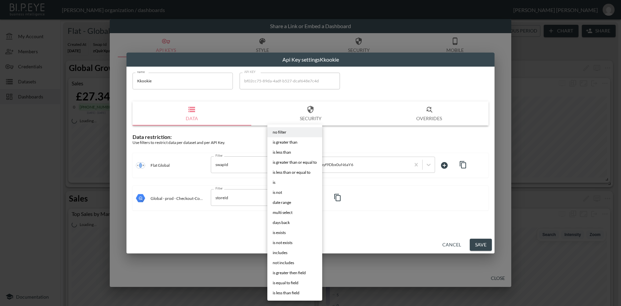
click at [292, 198] on body "BI.P.EYE, Interactive Analytics Dashboards - app [PERSON_NAME] organization / d…" at bounding box center [310, 153] width 621 height 306
click at [275, 184] on span "is" at bounding box center [274, 182] width 3 height 6
type input "is"
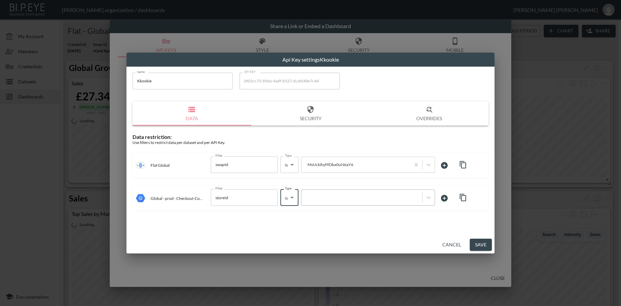
click at [321, 196] on div at bounding box center [362, 197] width 114 height 6
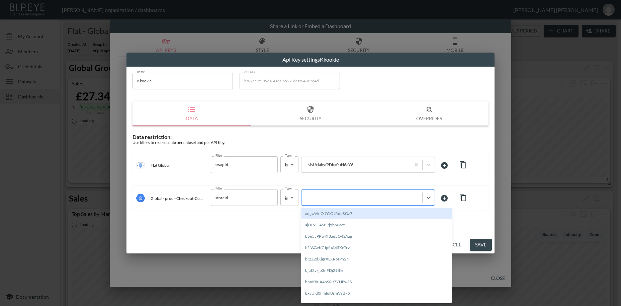
paste input "MsUckihyf9Dbx0uN6aY6"
type input "MsUckihyf9Dbx0uN6aY6"
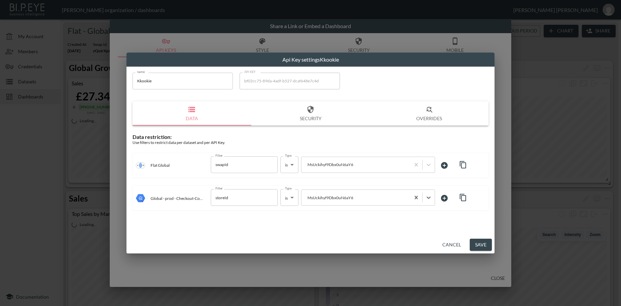
click at [482, 242] on button "Save" at bounding box center [481, 244] width 22 height 12
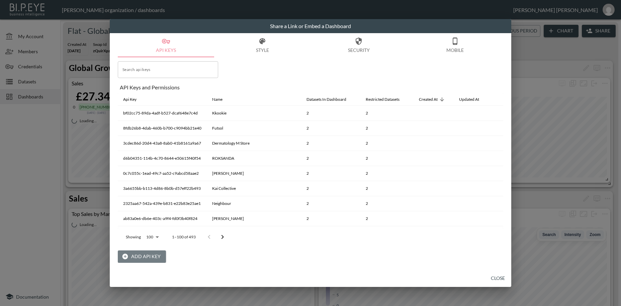
click at [151, 256] on button "Add API Key" at bounding box center [142, 256] width 48 height 12
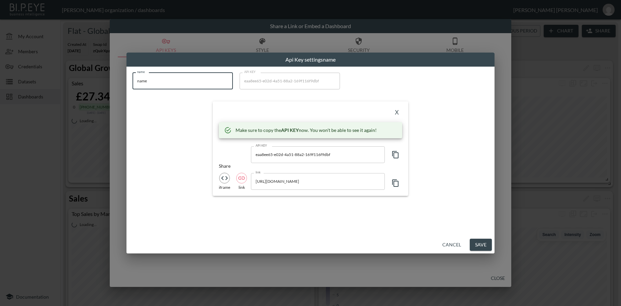
drag, startPoint x: 160, startPoint y: 80, endPoint x: 71, endPoint y: 66, distance: 90.4
click at [132, 73] on input "name" at bounding box center [182, 81] width 100 height 17
paste input "[DOMAIN_NAME]"
type input "[DOMAIN_NAME]"
click at [397, 155] on icon "button" at bounding box center [395, 154] width 8 height 8
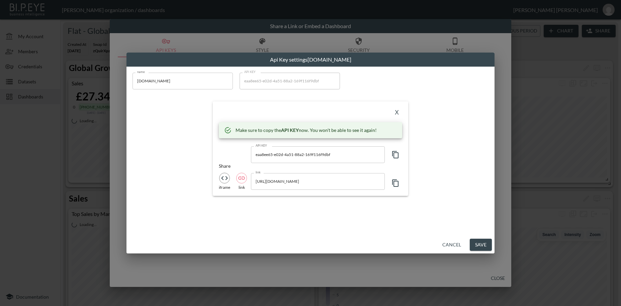
click at [397, 155] on icon "button" at bounding box center [395, 154] width 8 height 8
click at [401, 110] on button "X" at bounding box center [396, 112] width 11 height 11
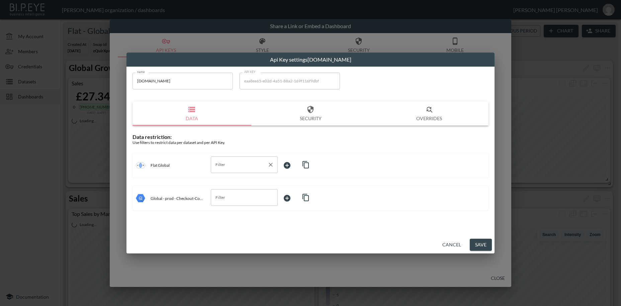
click at [241, 163] on input "Filter" at bounding box center [239, 164] width 51 height 11
click at [234, 180] on span "swapId" at bounding box center [244, 181] width 56 height 6
type input "swapId"
click at [288, 164] on body "BI.P.EYE, Interactive Analytics Dashboards - app [PERSON_NAME] organization / d…" at bounding box center [310, 153] width 621 height 306
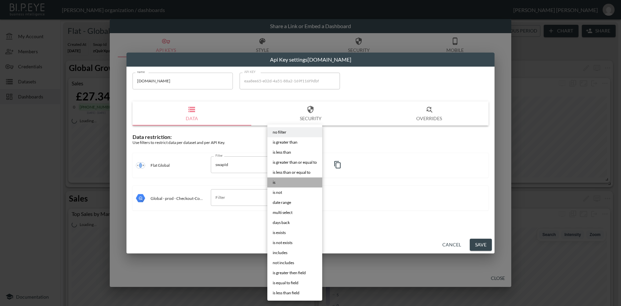
click at [282, 183] on li "is" at bounding box center [294, 182] width 55 height 10
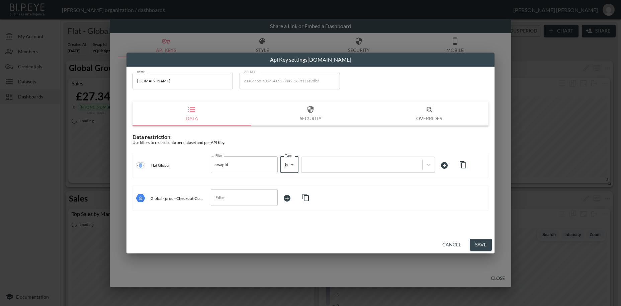
type input "is"
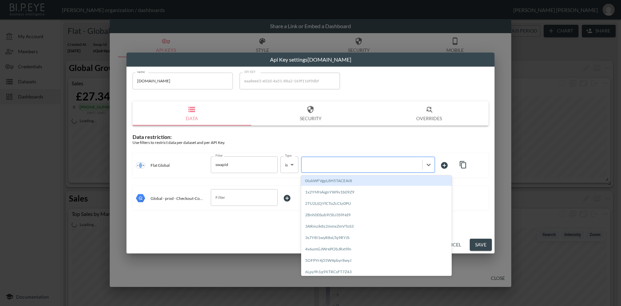
click at [327, 165] on div at bounding box center [362, 164] width 114 height 6
paste input "t1yLqMEm7mv4LZ03XS3H"
type input "t1yLqMEm7mv4LZ03XS3H"
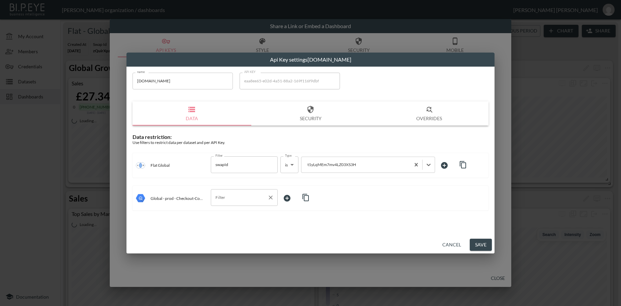
click at [238, 200] on input "Filter" at bounding box center [239, 197] width 51 height 11
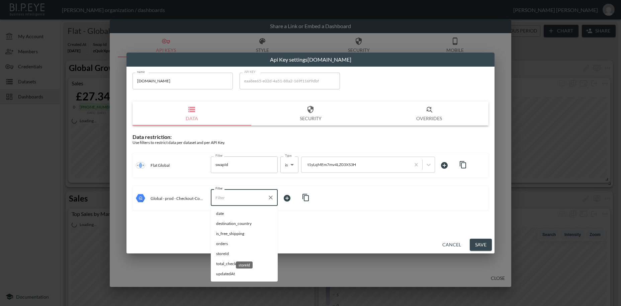
click at [224, 251] on span "storeId" at bounding box center [244, 253] width 56 height 6
type input "storeId"
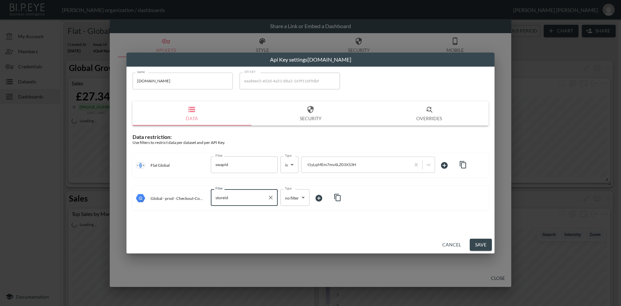
click at [286, 197] on body "BI.P.EYE, Interactive Analytics Dashboards - app [PERSON_NAME] organization / d…" at bounding box center [310, 153] width 621 height 306
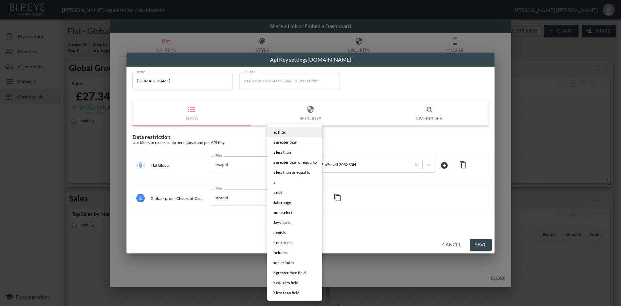
click at [275, 183] on span "is" at bounding box center [274, 182] width 3 height 6
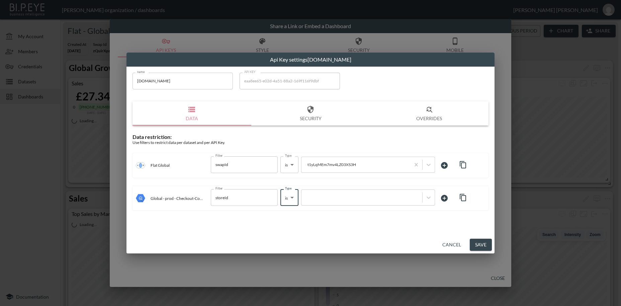
type input "is"
click at [323, 195] on div at bounding box center [362, 197] width 114 height 6
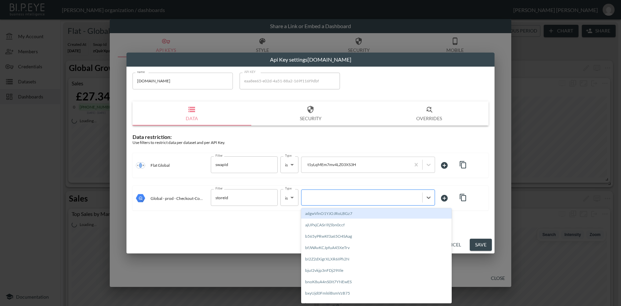
paste input "t1yLqMEm7mv4LZ03XS3H"
type input "t1yLqMEm7mv4LZ03XS3H"
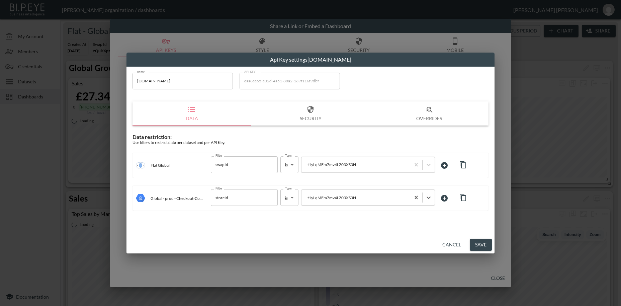
click at [480, 245] on button "Save" at bounding box center [481, 244] width 22 height 12
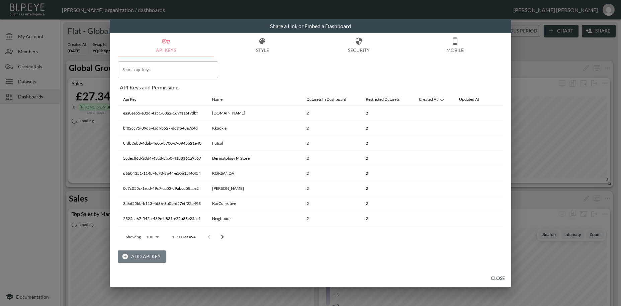
click at [149, 254] on button "Add API Key" at bounding box center [142, 256] width 48 height 12
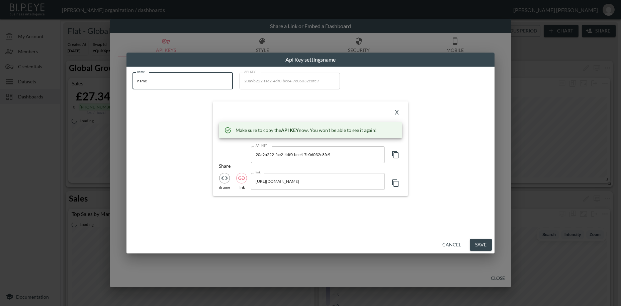
click at [138, 79] on input "name" at bounding box center [182, 81] width 100 height 17
paste input "Nokwol"
type input "Nokwol"
click at [396, 155] on icon "button" at bounding box center [395, 154] width 8 height 8
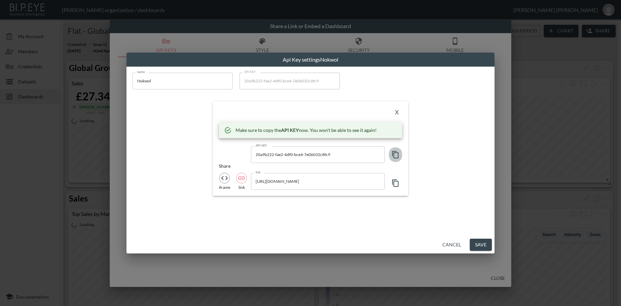
click at [396, 155] on icon "button" at bounding box center [395, 154] width 8 height 8
click at [396, 113] on button "X" at bounding box center [396, 112] width 11 height 11
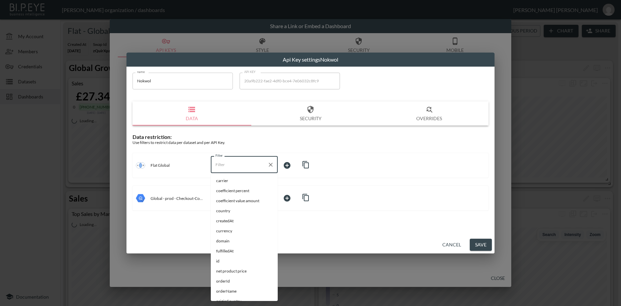
click at [229, 164] on input "Filter" at bounding box center [239, 164] width 51 height 11
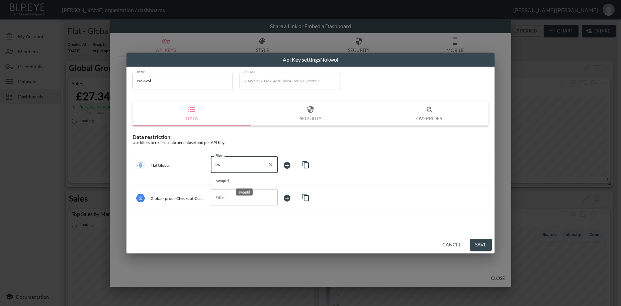
click at [228, 180] on span "swapId" at bounding box center [244, 181] width 56 height 6
type input "swapId"
click at [289, 162] on body "BI.P.EYE, Interactive Analytics Dashboards - app [PERSON_NAME] organization / d…" at bounding box center [310, 153] width 621 height 306
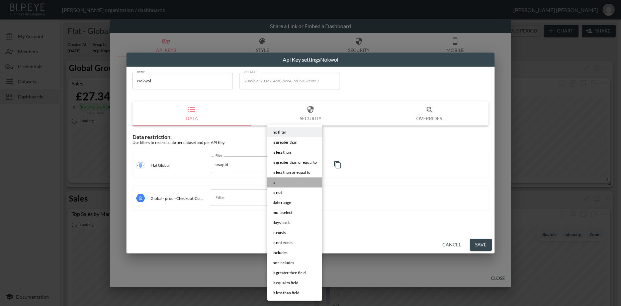
click at [282, 182] on li "is" at bounding box center [294, 182] width 55 height 10
type input "is"
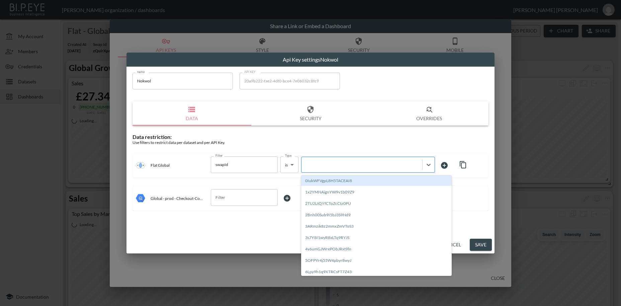
click at [329, 167] on div at bounding box center [362, 164] width 114 height 6
paste input "VNLHAHeHQQeiaeT1qlxU"
type input "VNLHAHeHQQeiaeT1qlxU"
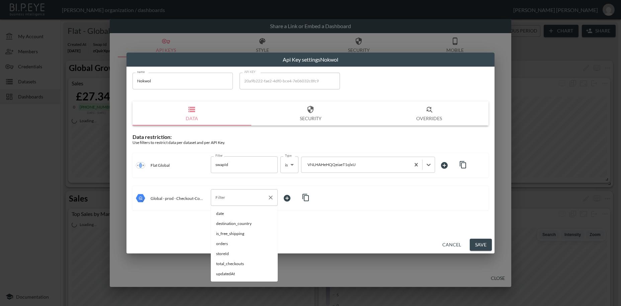
click at [223, 192] on div "Filter" at bounding box center [244, 197] width 67 height 17
click at [226, 254] on span "storeId" at bounding box center [244, 253] width 56 height 6
type input "storeId"
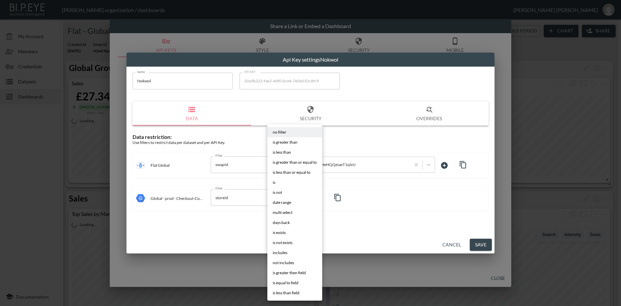
click at [287, 197] on body "BI.P.EYE, Interactive Analytics Dashboards - app [PERSON_NAME] organization / d…" at bounding box center [310, 153] width 621 height 306
drag, startPoint x: 278, startPoint y: 183, endPoint x: 330, endPoint y: 188, distance: 52.7
click at [278, 183] on li "is" at bounding box center [294, 182] width 55 height 10
type input "is"
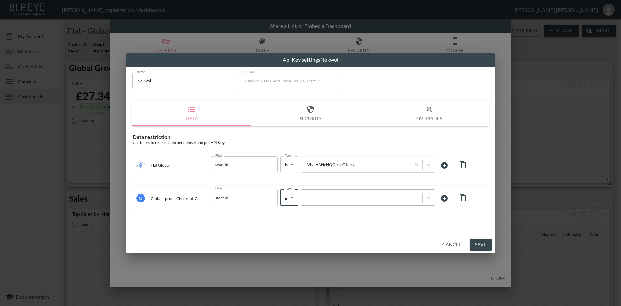
click at [321, 195] on div at bounding box center [362, 197] width 114 height 6
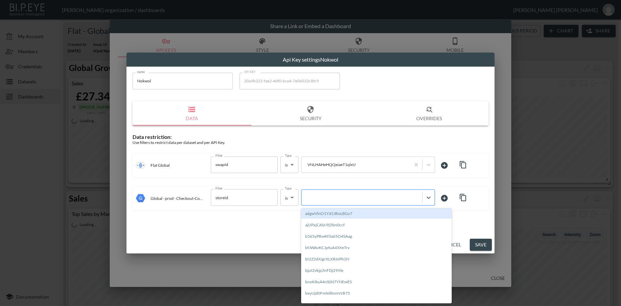
paste input "VNLHAHeHQQeiaeT1qlxU"
type input "VNLHAHeHQQeiaeT1qlxU"
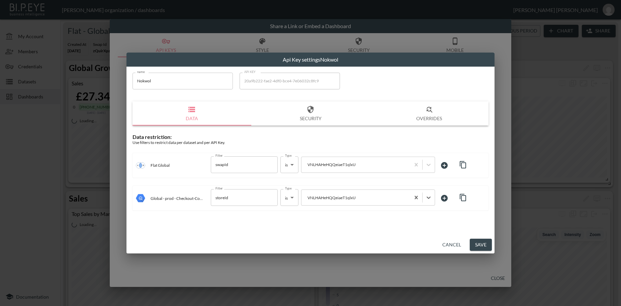
click at [483, 243] on button "Save" at bounding box center [481, 244] width 22 height 12
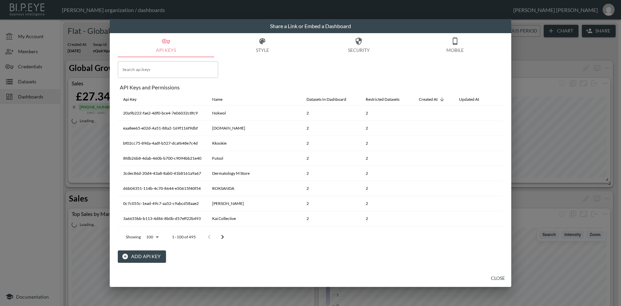
click at [134, 256] on button "Add API Key" at bounding box center [142, 256] width 48 height 12
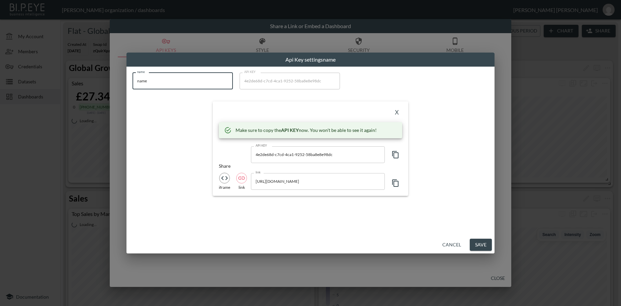
drag, startPoint x: 168, startPoint y: 81, endPoint x: 97, endPoint y: 75, distance: 71.2
click at [132, 75] on input "name" at bounding box center [182, 81] width 100 height 17
paste input "Nudea"
type input "Nudea"
click at [395, 157] on icon "button" at bounding box center [395, 154] width 8 height 8
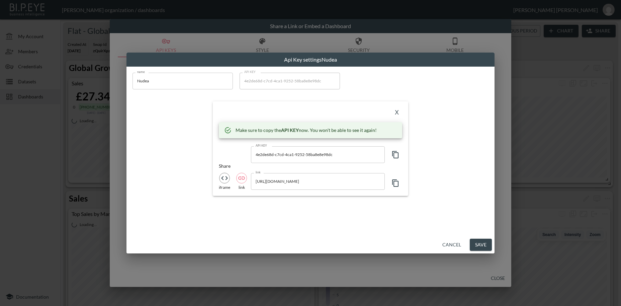
click at [395, 157] on icon "button" at bounding box center [395, 154] width 8 height 8
click at [397, 112] on button "X" at bounding box center [396, 112] width 11 height 11
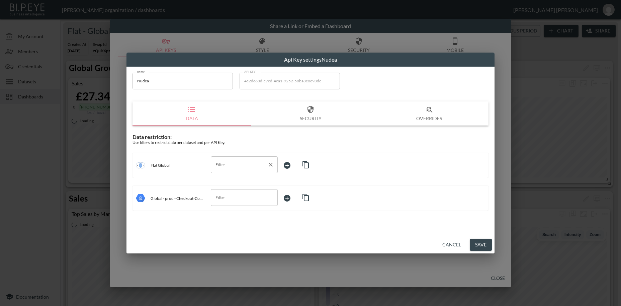
click at [222, 165] on input "Filter" at bounding box center [239, 164] width 51 height 11
click at [230, 180] on span "swapId" at bounding box center [244, 181] width 56 height 6
type input "swapId"
click at [292, 164] on body "BI.P.EYE, Interactive Analytics Dashboards - app [PERSON_NAME] organization / d…" at bounding box center [310, 153] width 621 height 306
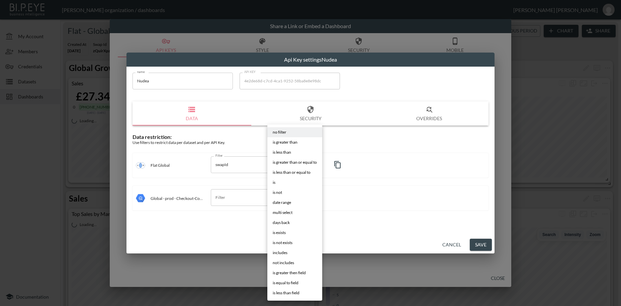
click at [279, 182] on li "is" at bounding box center [294, 182] width 55 height 10
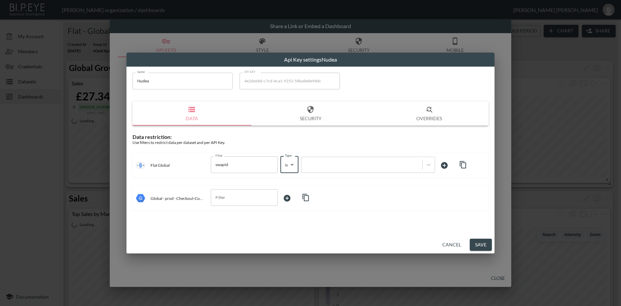
type input "is"
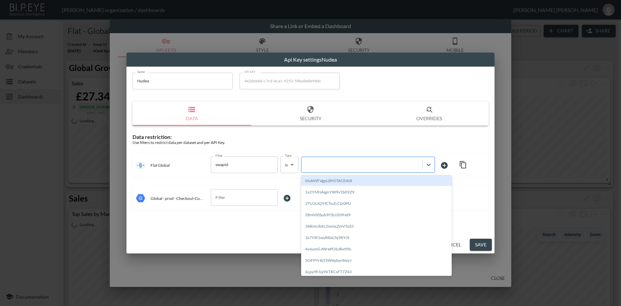
click at [319, 166] on div at bounding box center [362, 164] width 114 height 6
paste input "7bkNOTb8lWojq7wPYwsf"
type input "7bkNOTb8lWojq7wPYwsf"
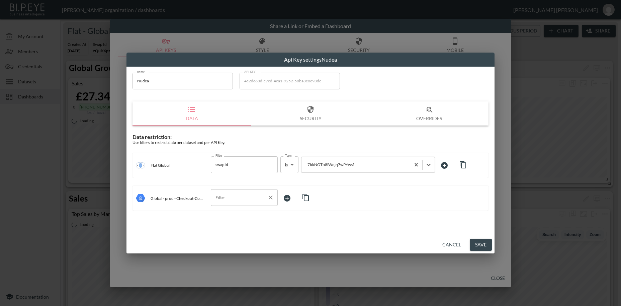
click at [238, 203] on input "Filter" at bounding box center [239, 197] width 51 height 11
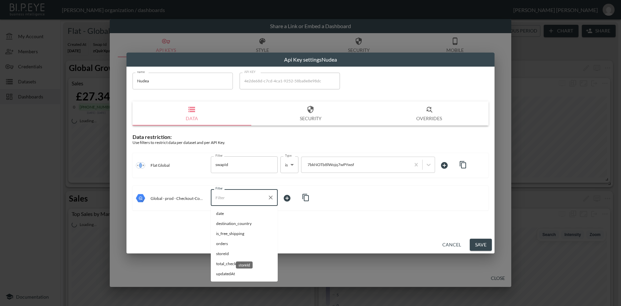
click at [225, 252] on span "storeId" at bounding box center [244, 253] width 56 height 6
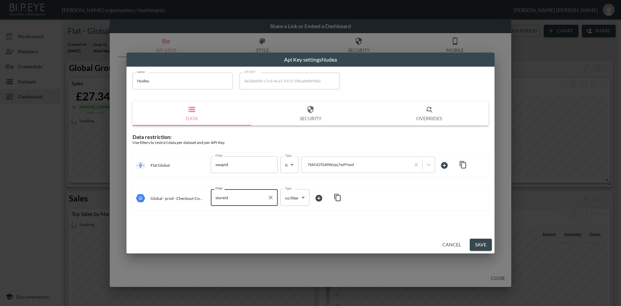
type input "storeId"
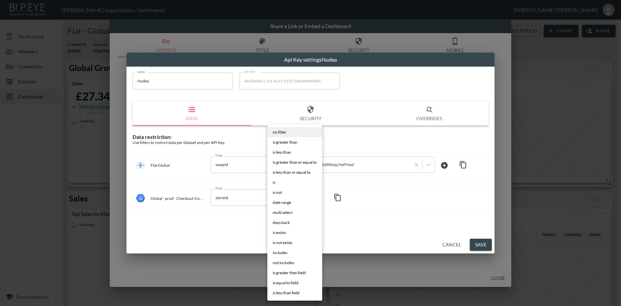
click at [288, 198] on body "BI.P.EYE, Interactive Analytics Dashboards - app [PERSON_NAME] organization / d…" at bounding box center [310, 153] width 621 height 306
click at [277, 182] on li "is" at bounding box center [294, 182] width 55 height 10
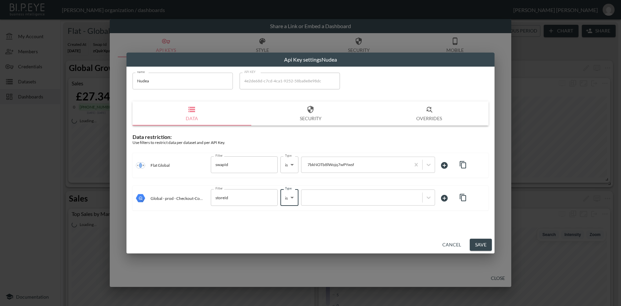
type input "is"
click at [314, 199] on div at bounding box center [362, 197] width 114 height 6
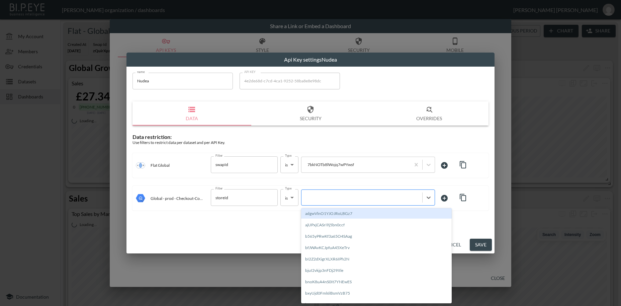
paste input "7bkNOTb8lWojq7wPYwsf"
type input "7bkNOTb8lWojq7wPYwsf"
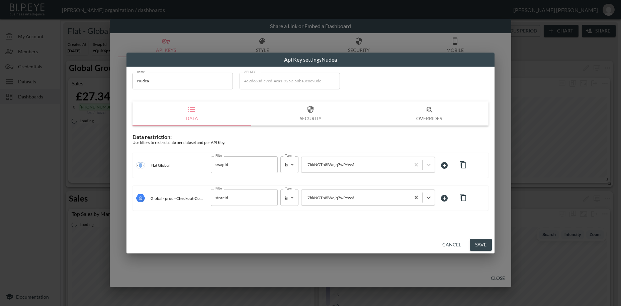
click at [480, 244] on button "Save" at bounding box center [481, 244] width 22 height 12
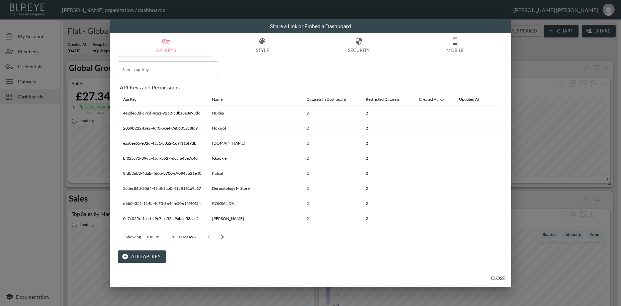
click at [153, 258] on button "Add API Key" at bounding box center [142, 256] width 48 height 12
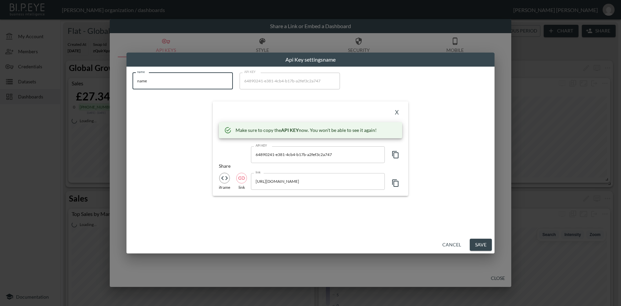
drag, startPoint x: 163, startPoint y: 83, endPoint x: 115, endPoint y: 76, distance: 48.4
click at [132, 76] on input "name" at bounding box center [182, 81] width 100 height 17
paste input "Win in Health"
type input "Win in Health"
click at [395, 155] on icon "button" at bounding box center [395, 154] width 8 height 8
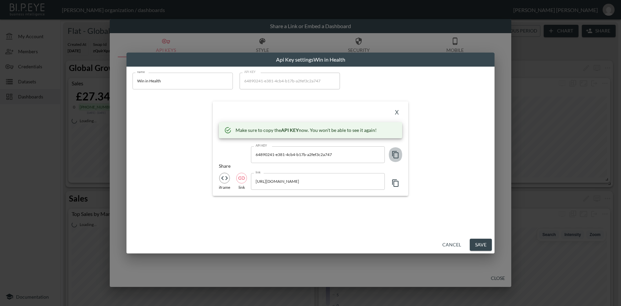
click at [395, 155] on icon "button" at bounding box center [395, 154] width 8 height 8
click at [398, 112] on button "X" at bounding box center [396, 112] width 11 height 11
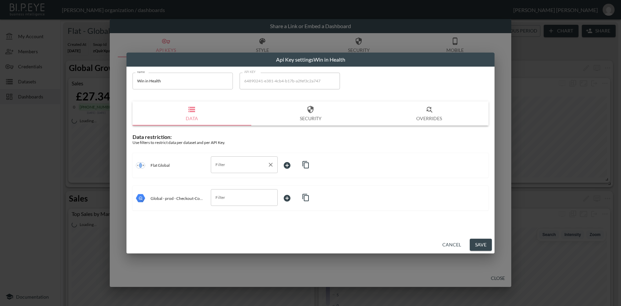
click at [221, 165] on input "Filter" at bounding box center [239, 164] width 51 height 11
click at [229, 181] on span "swapId" at bounding box center [244, 181] width 56 height 6
type input "swapId"
click at [289, 163] on body "BI.P.EYE, Interactive Analytics Dashboards - app [PERSON_NAME] organization / d…" at bounding box center [310, 153] width 621 height 306
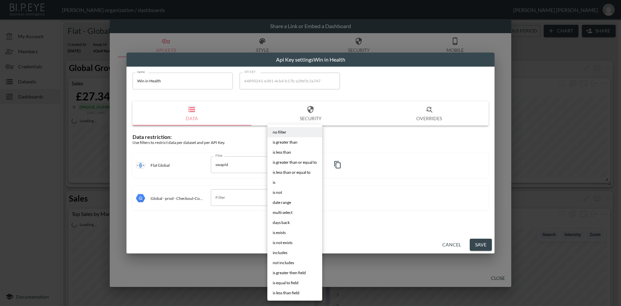
click at [277, 181] on li "is" at bounding box center [294, 182] width 55 height 10
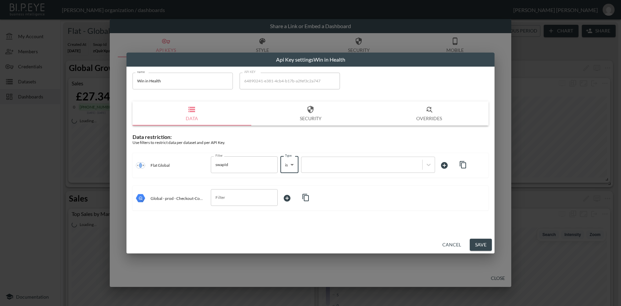
type input "is"
click at [315, 167] on div at bounding box center [362, 164] width 114 height 6
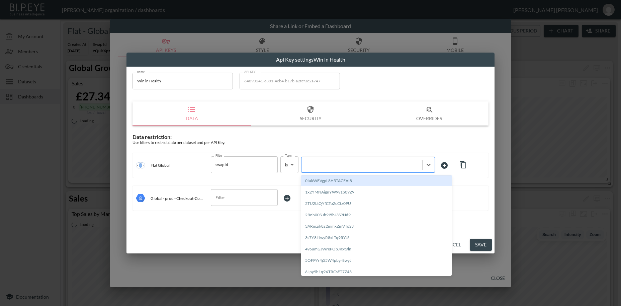
paste input "HX5cAr9JwvVO4gkOCobI"
type input "HX5cAr9JwvVO4gkOCobI"
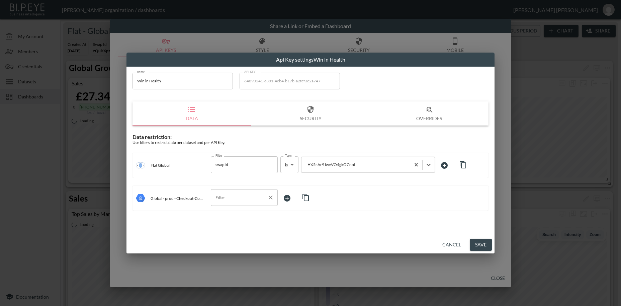
click at [225, 197] on input "Filter" at bounding box center [239, 197] width 51 height 11
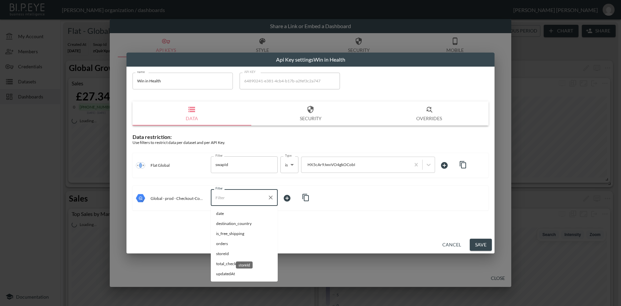
click at [224, 254] on span "storeId" at bounding box center [244, 253] width 56 height 6
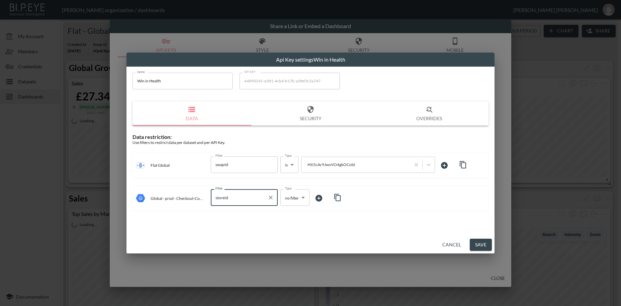
type input "storeId"
click at [287, 196] on body "BI.P.EYE, Interactive Analytics Dashboards - app [PERSON_NAME] organization / d…" at bounding box center [310, 153] width 621 height 306
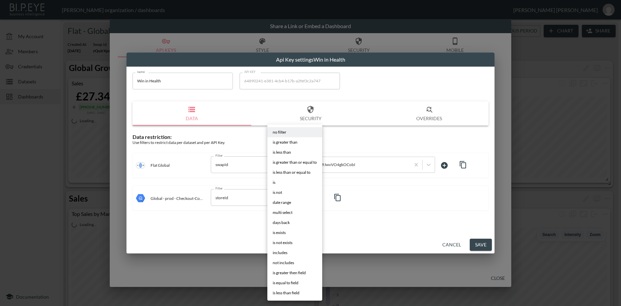
click at [279, 182] on li "is" at bounding box center [294, 182] width 55 height 10
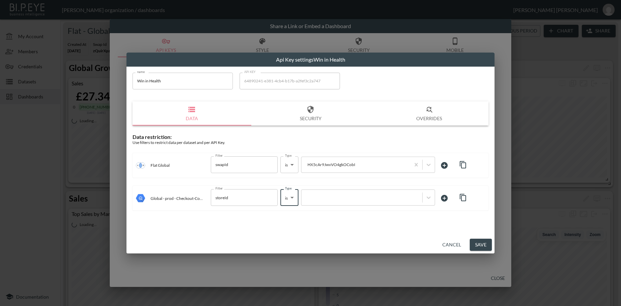
type input "is"
click at [319, 198] on div at bounding box center [362, 197] width 114 height 6
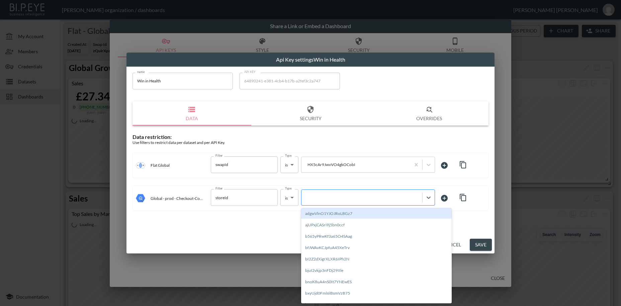
paste input "HX5cAr9JwvVO4gkOCobI"
type input "HX5cAr9JwvVO4gkOCobI"
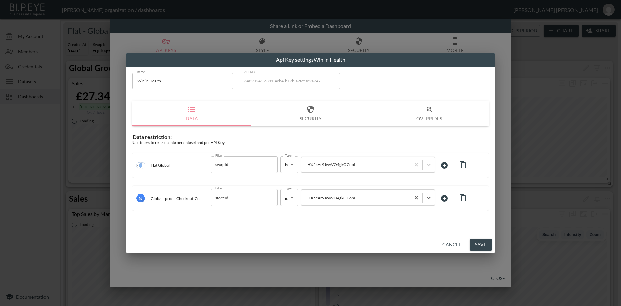
click at [480, 246] on button "Save" at bounding box center [481, 244] width 22 height 12
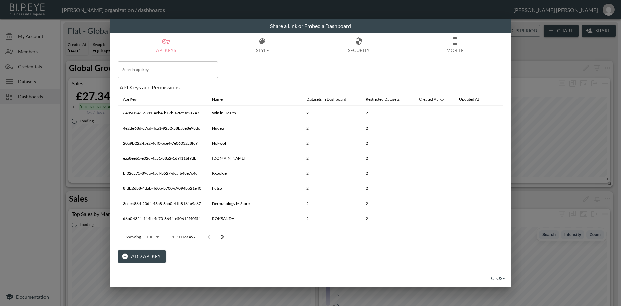
click at [138, 256] on button "Add API Key" at bounding box center [142, 256] width 48 height 12
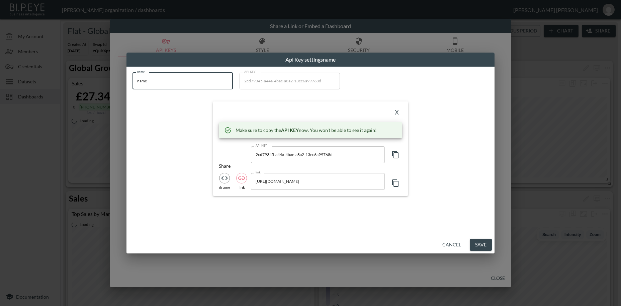
drag, startPoint x: 168, startPoint y: 77, endPoint x: 117, endPoint y: 73, distance: 51.6
click at [132, 73] on input "name" at bounding box center [182, 81] width 100 height 17
paste input "ELHO FREESTYLE"
type input "ELHO FREESTYLE"
click at [394, 155] on icon "button" at bounding box center [395, 154] width 6 height 7
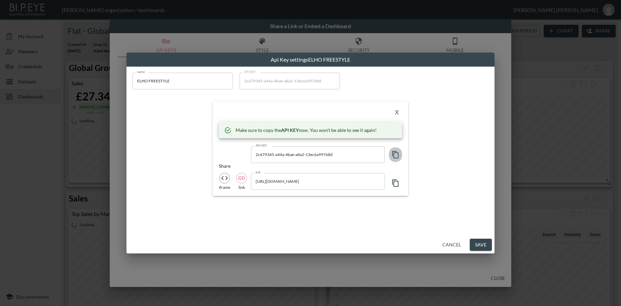
click at [394, 155] on icon "button" at bounding box center [395, 154] width 6 height 7
click at [397, 112] on button "X" at bounding box center [396, 112] width 11 height 11
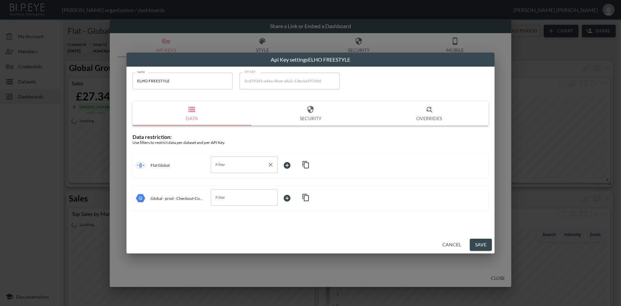
click at [225, 165] on input "Filter" at bounding box center [239, 164] width 51 height 11
click at [229, 182] on span "swapId" at bounding box center [244, 181] width 56 height 6
type input "swapId"
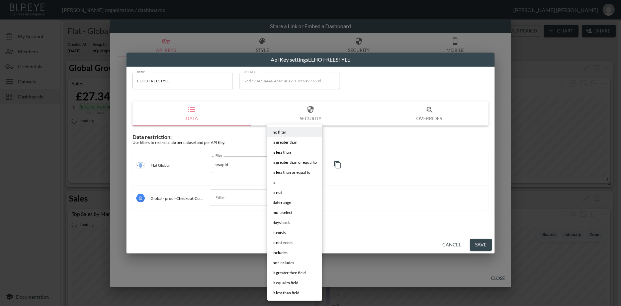
click at [287, 165] on body "BI.P.EYE, Interactive Analytics Dashboards - app [PERSON_NAME] organization / d…" at bounding box center [310, 153] width 621 height 306
click at [274, 183] on span "is" at bounding box center [274, 182] width 3 height 6
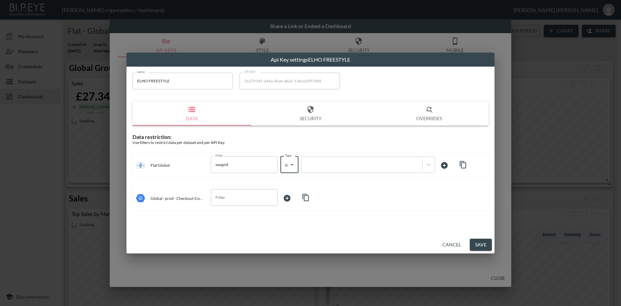
type input "is"
click at [328, 165] on div at bounding box center [362, 164] width 114 height 6
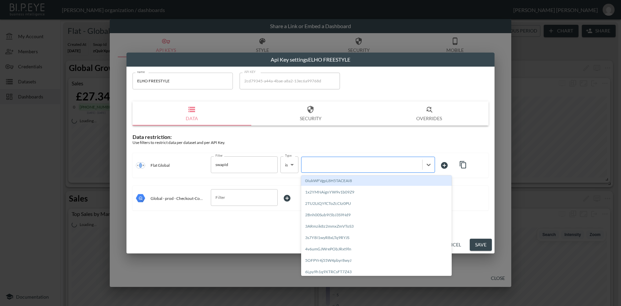
paste input "eCNqmUxzwjssWMp7eY0w"
type input "eCNqmUxzwjssWMp7eY0w"
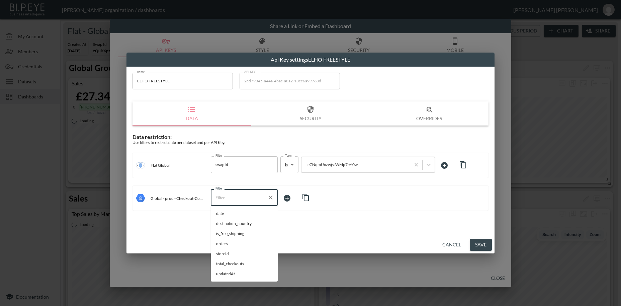
click at [236, 198] on input "Filter" at bounding box center [239, 197] width 51 height 11
click at [230, 252] on span "storeId" at bounding box center [244, 253] width 56 height 6
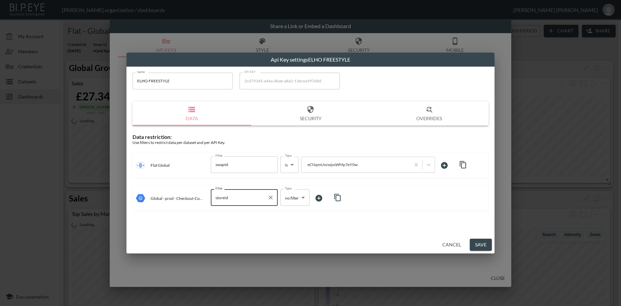
type input "storeId"
click at [288, 197] on body "BI.P.EYE, Interactive Analytics Dashboards - app [PERSON_NAME] organization / d…" at bounding box center [310, 153] width 621 height 306
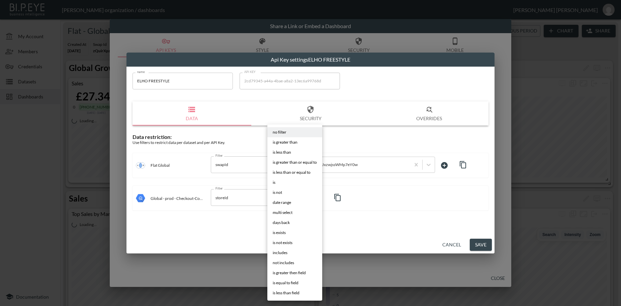
click at [278, 183] on li "is" at bounding box center [294, 182] width 55 height 10
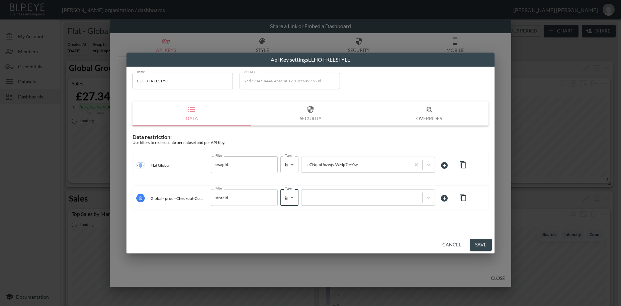
type input "is"
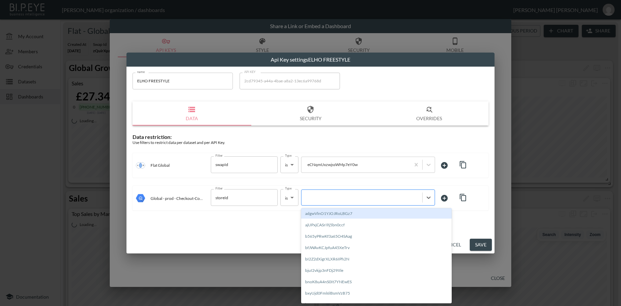
click at [315, 197] on div at bounding box center [362, 197] width 114 height 6
paste input "eCNqmUxzwjssWMp7eY0w"
type input "eCNqmUxzwjssWMp7eY0w"
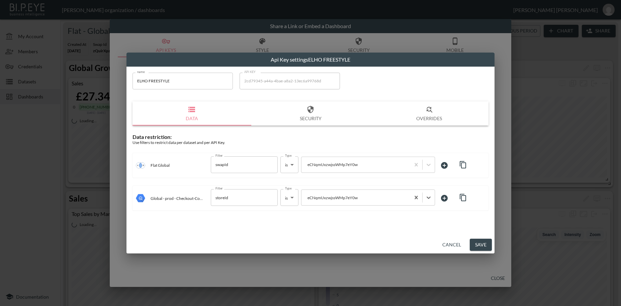
click at [481, 245] on button "Save" at bounding box center [481, 244] width 22 height 12
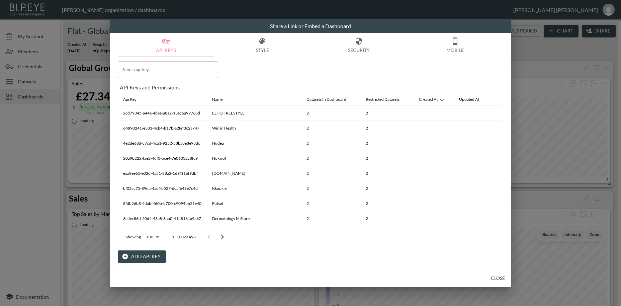
scroll to position [0, 10]
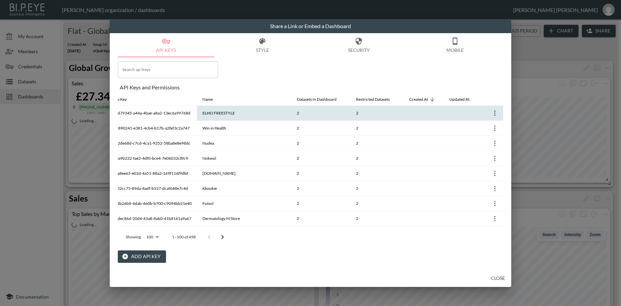
click at [494, 112] on icon "more" at bounding box center [495, 113] width 8 height 8
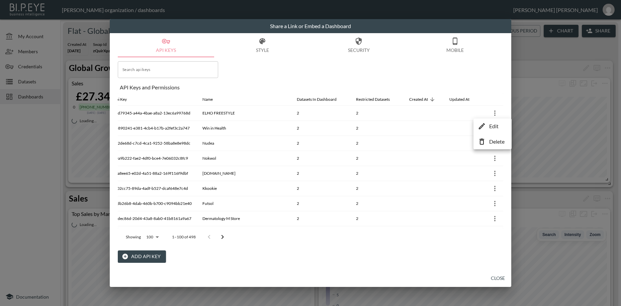
click at [494, 144] on p "Delete" at bounding box center [496, 141] width 15 height 8
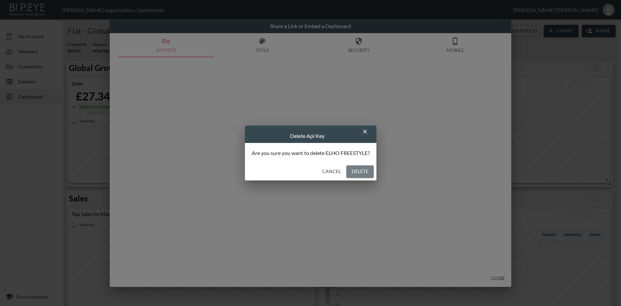
click at [369, 173] on button "Delete" at bounding box center [359, 171] width 27 height 12
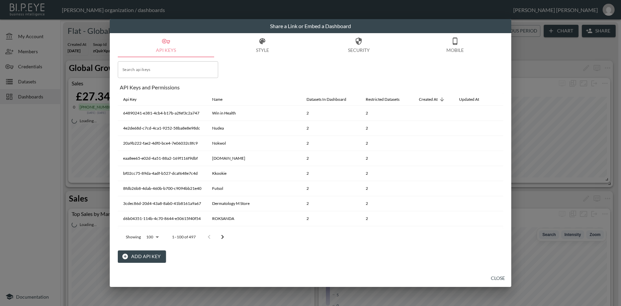
click at [497, 279] on button "Close" at bounding box center [497, 278] width 21 height 12
